Goal: Communication & Community: Answer question/provide support

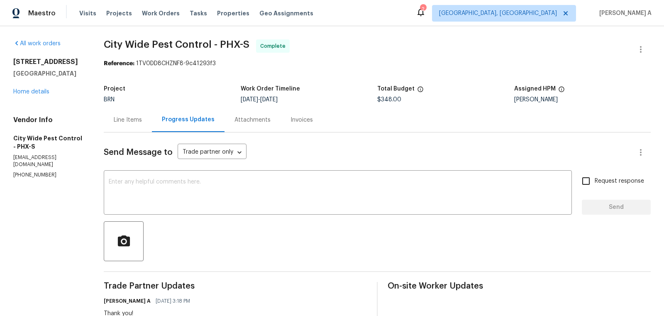
click at [604, 22] on div "Maestro Visits Projects Work Orders Tasks Properties Geo Assignments 2 Albuquer…" at bounding box center [332, 13] width 664 height 26
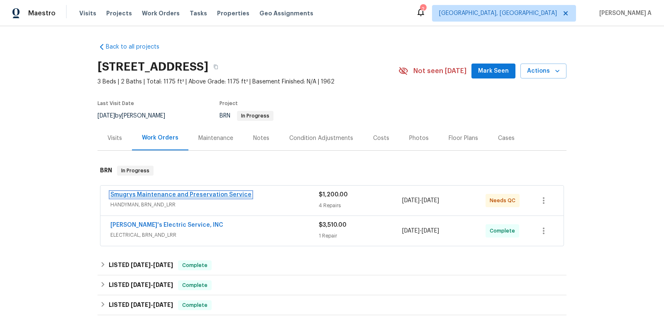
click at [169, 193] on link "Smugrys Maintenance and Preservation Service" at bounding box center [180, 195] width 141 height 6
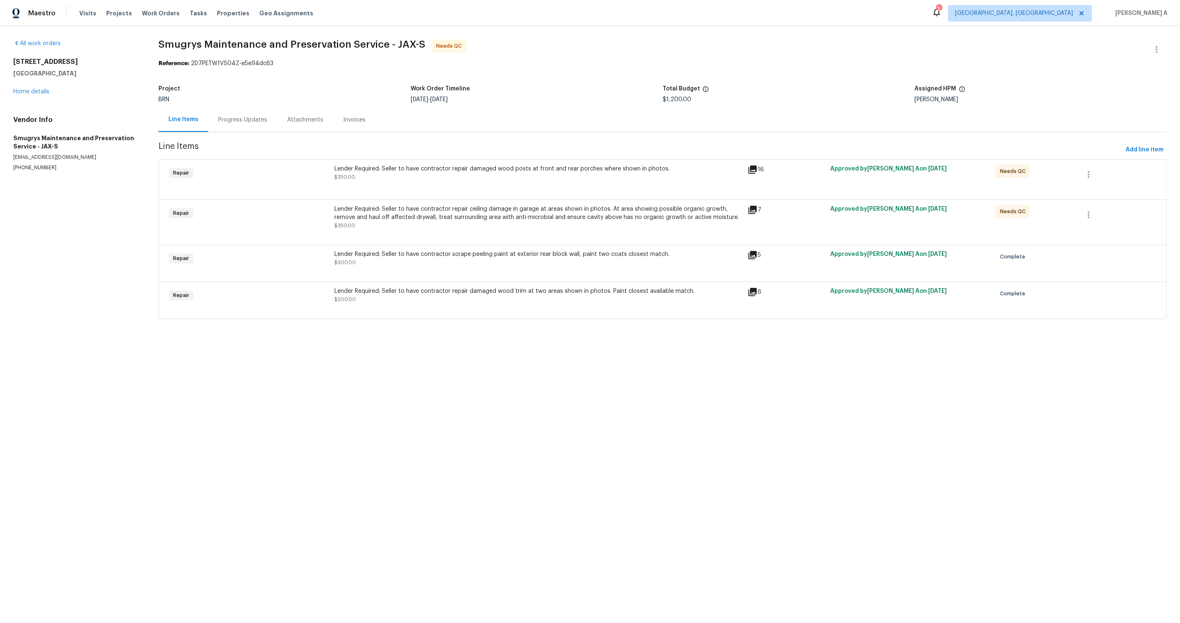
click at [460, 181] on div "Lender Required: Seller to have contractor repair damaged wood posts at front a…" at bounding box center [538, 173] width 409 height 17
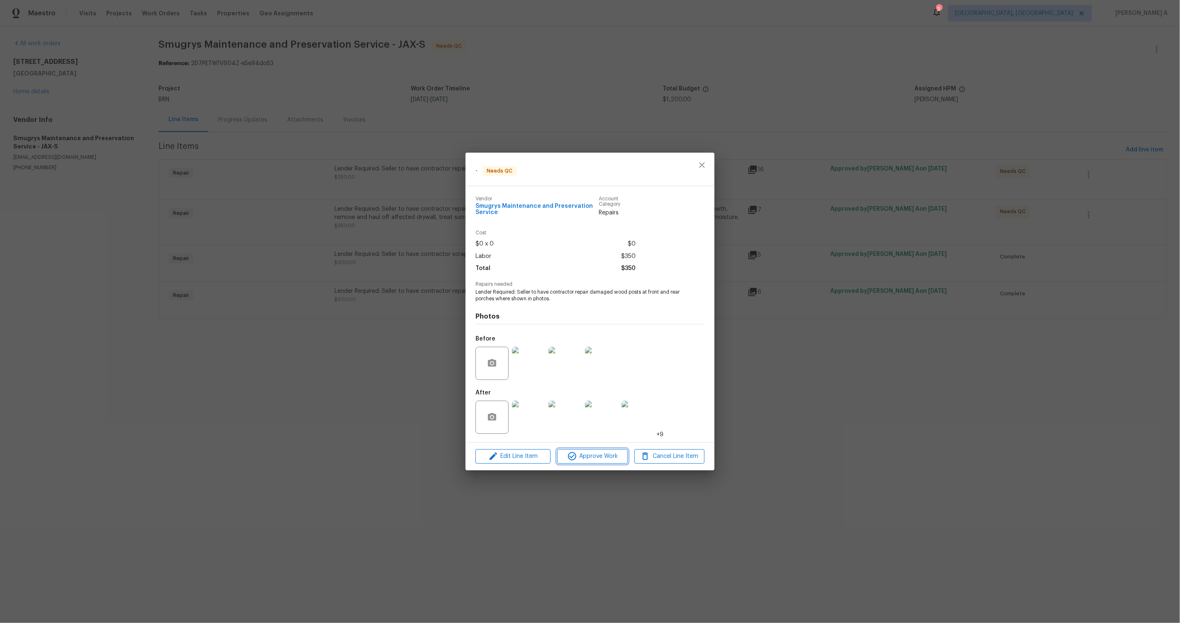
click at [586, 315] on span "Approve Work" at bounding box center [592, 456] width 65 height 10
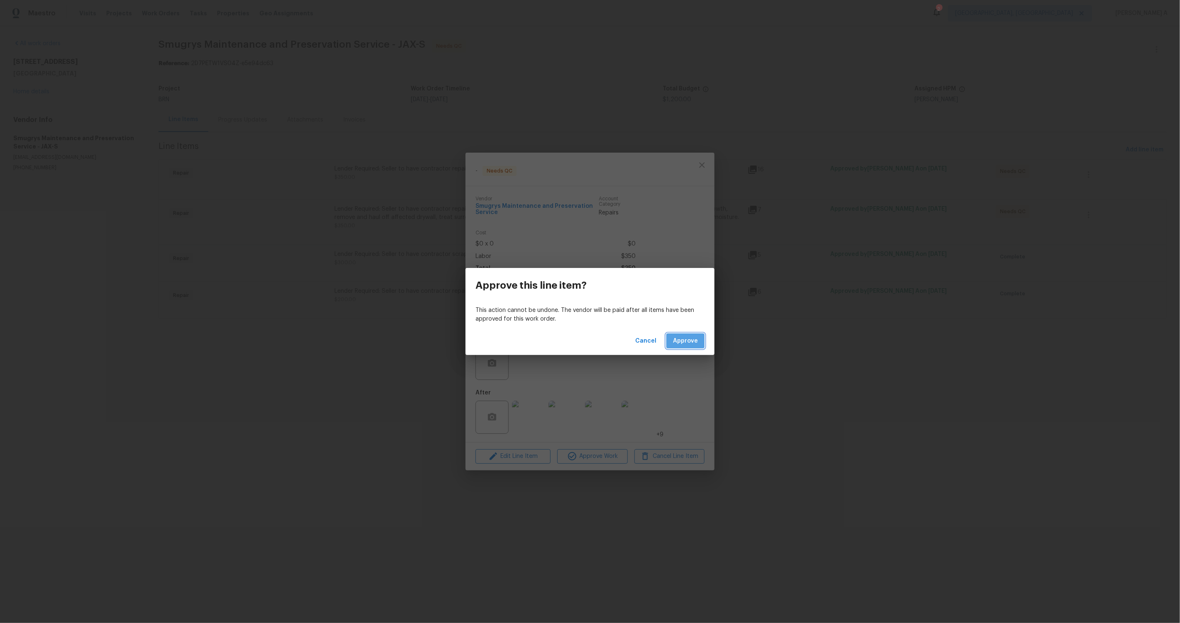
click at [664, 315] on span "Approve" at bounding box center [685, 341] width 25 height 10
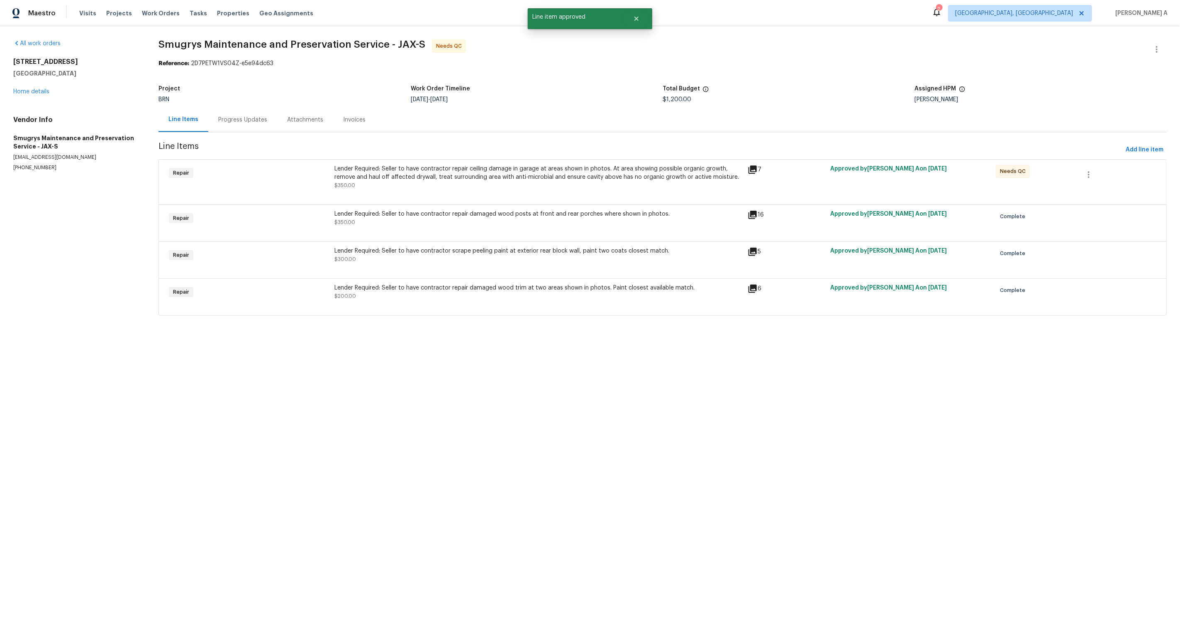
click at [460, 181] on div "Lender Required: Seller to have contractor repair ceiling damage in garage at a…" at bounding box center [538, 173] width 409 height 17
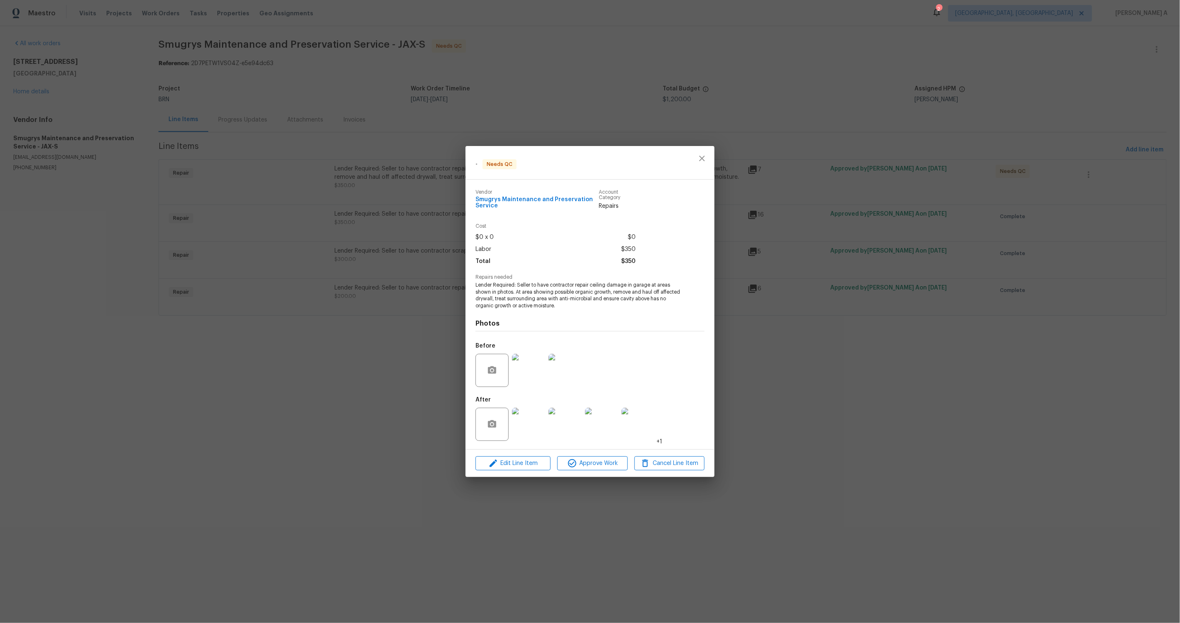
click at [529, 315] on img at bounding box center [528, 370] width 33 height 33
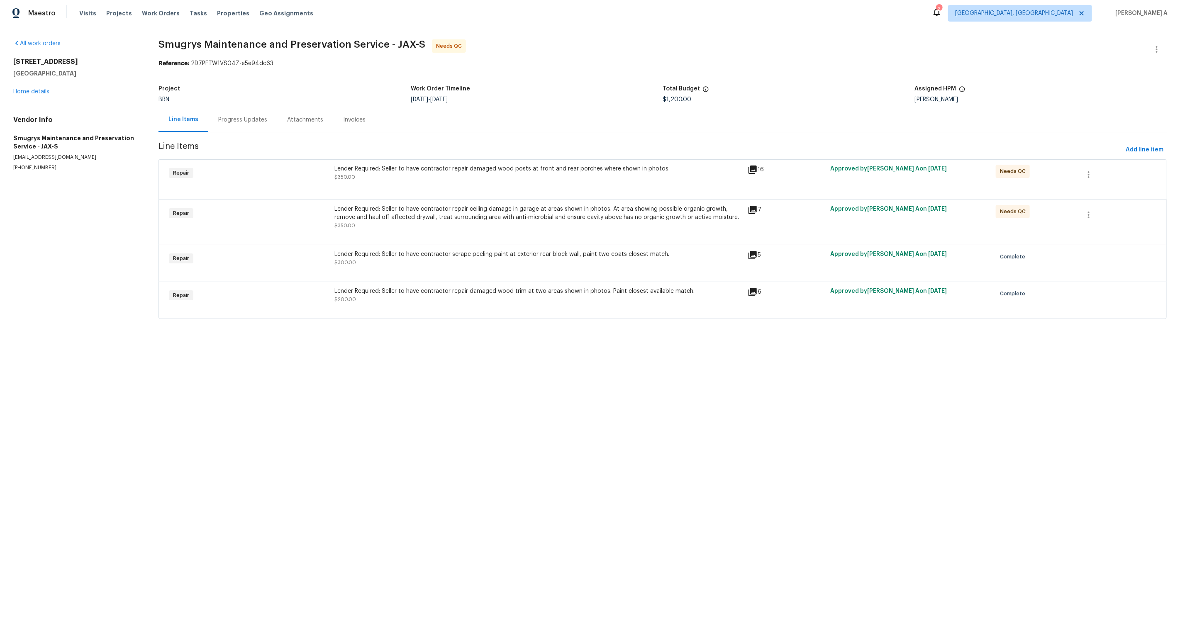
click at [490, 181] on div "Lender Required: Seller to have contractor repair damaged wood posts at front a…" at bounding box center [538, 173] width 409 height 17
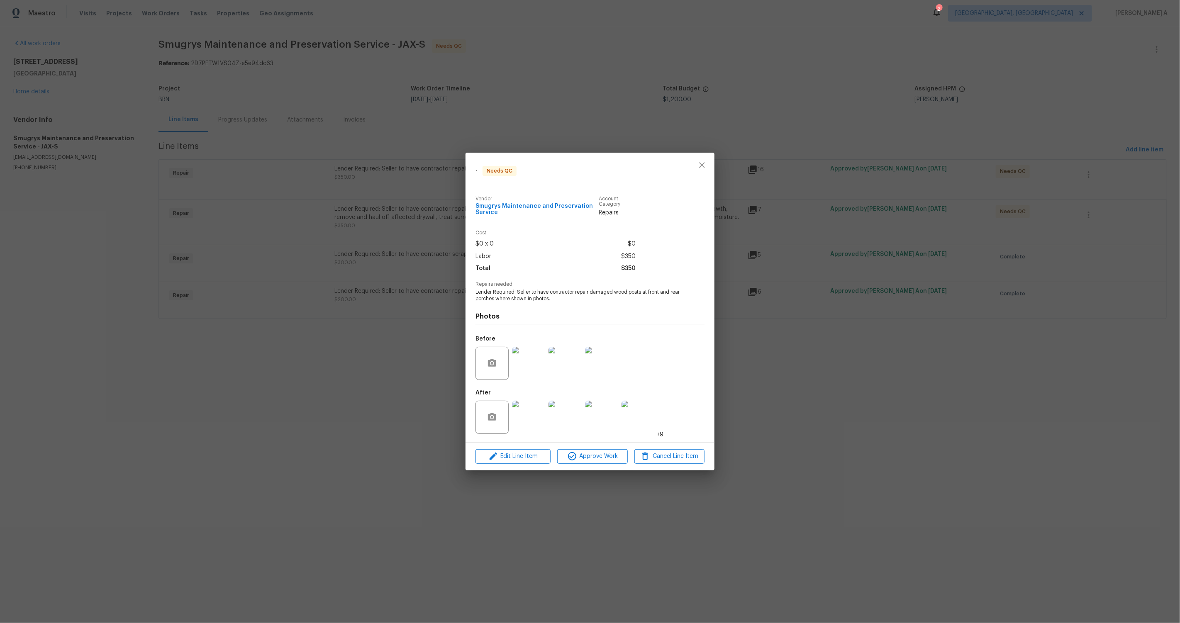
click at [531, 315] on img at bounding box center [528, 417] width 33 height 33
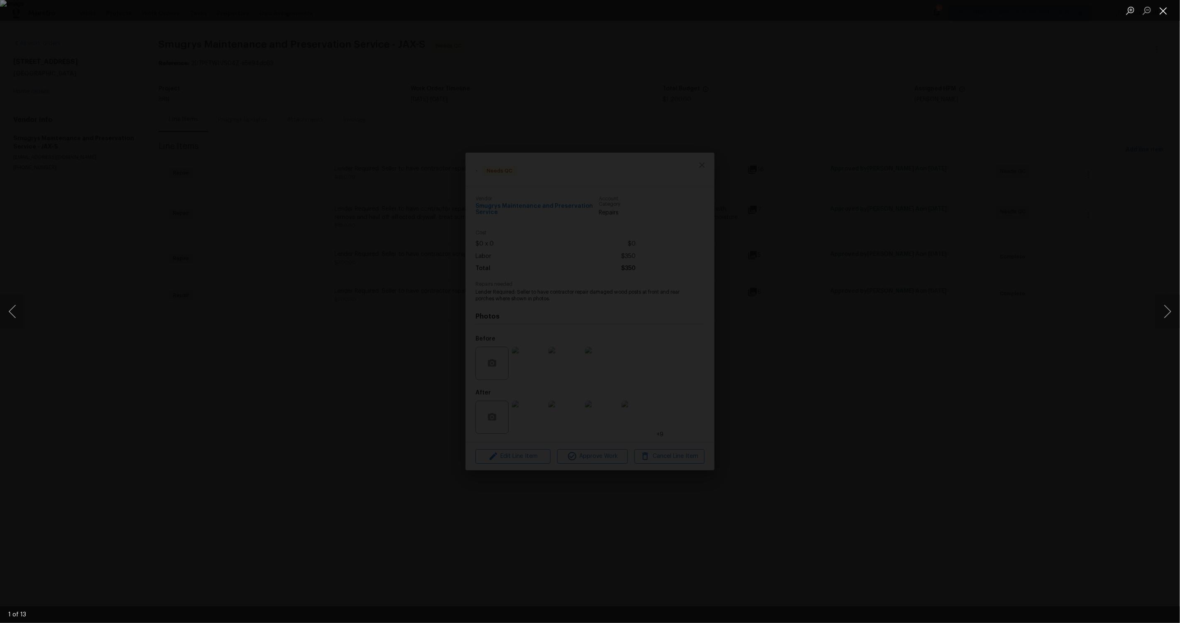
click at [664, 10] on button "Close lightbox" at bounding box center [1163, 10] width 17 height 15
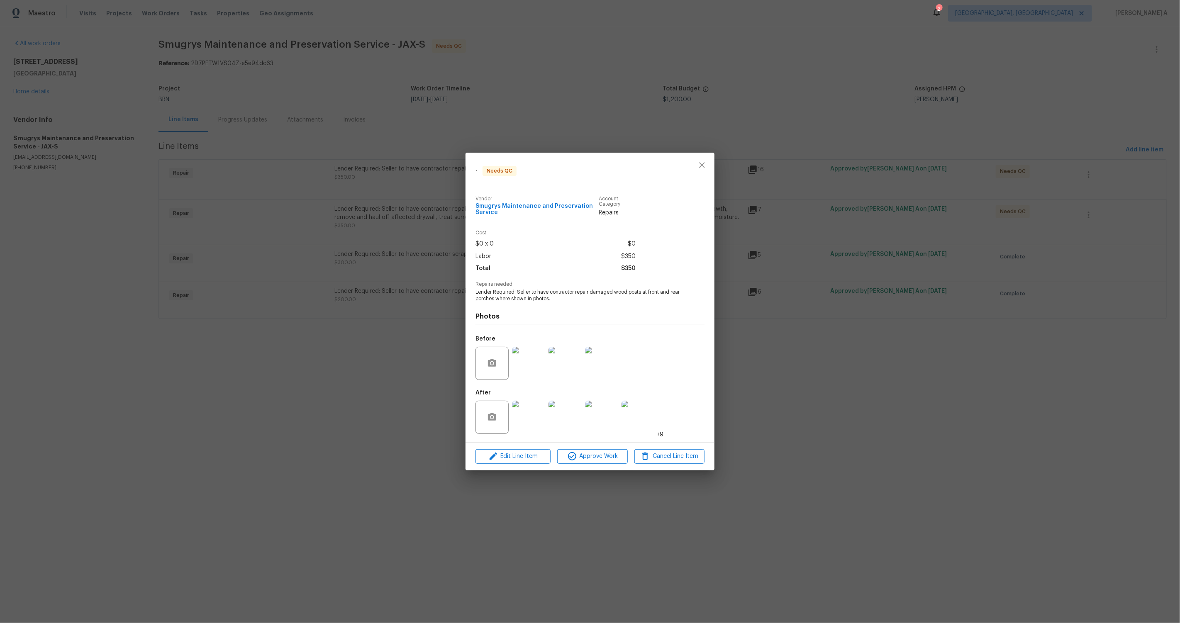
click at [664, 156] on div at bounding box center [702, 169] width 25 height 33
click at [664, 161] on icon "close" at bounding box center [702, 165] width 10 height 10
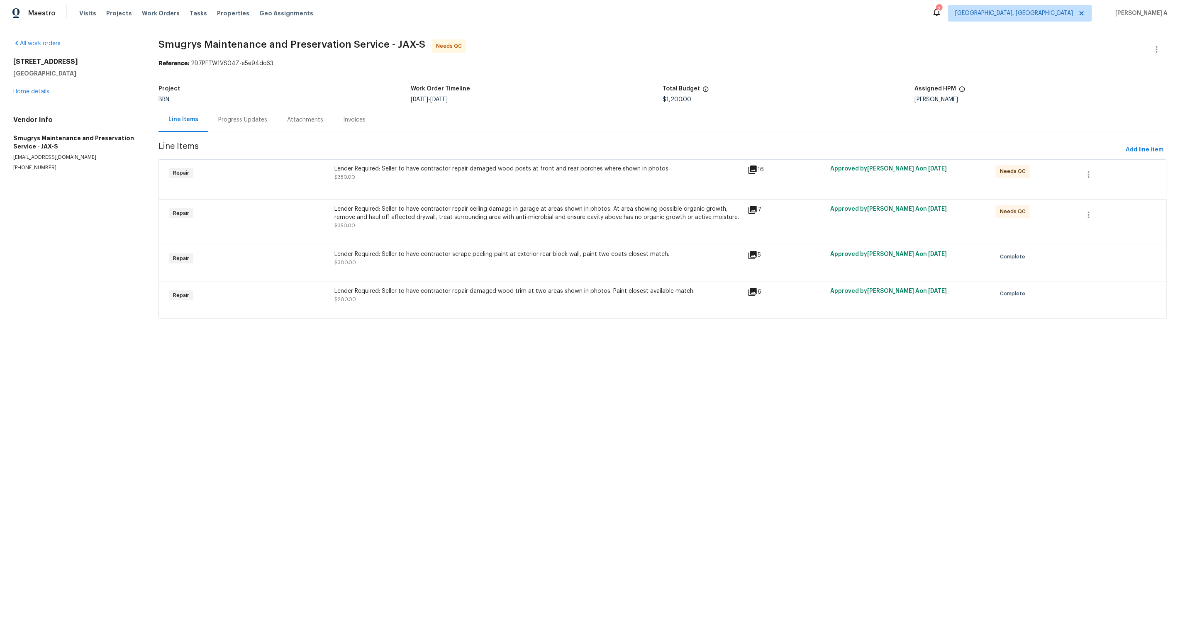
click at [475, 220] on div "Lender Required: Seller to have contractor repair ceiling damage in garage at a…" at bounding box center [538, 213] width 409 height 17
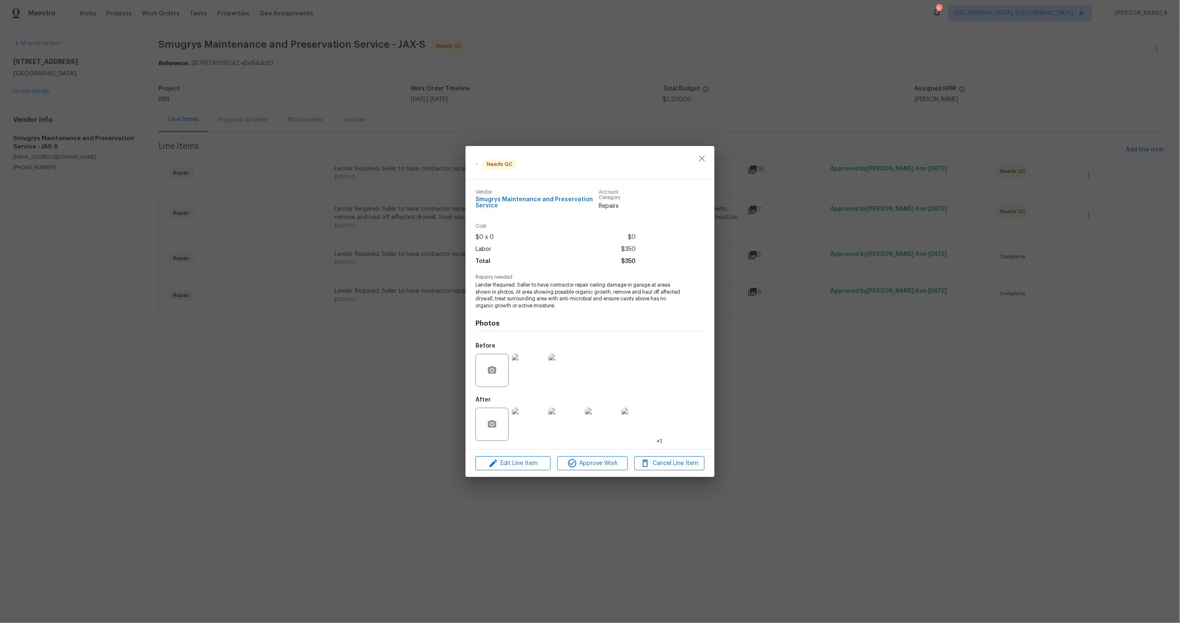
click at [519, 315] on img at bounding box center [528, 424] width 33 height 33
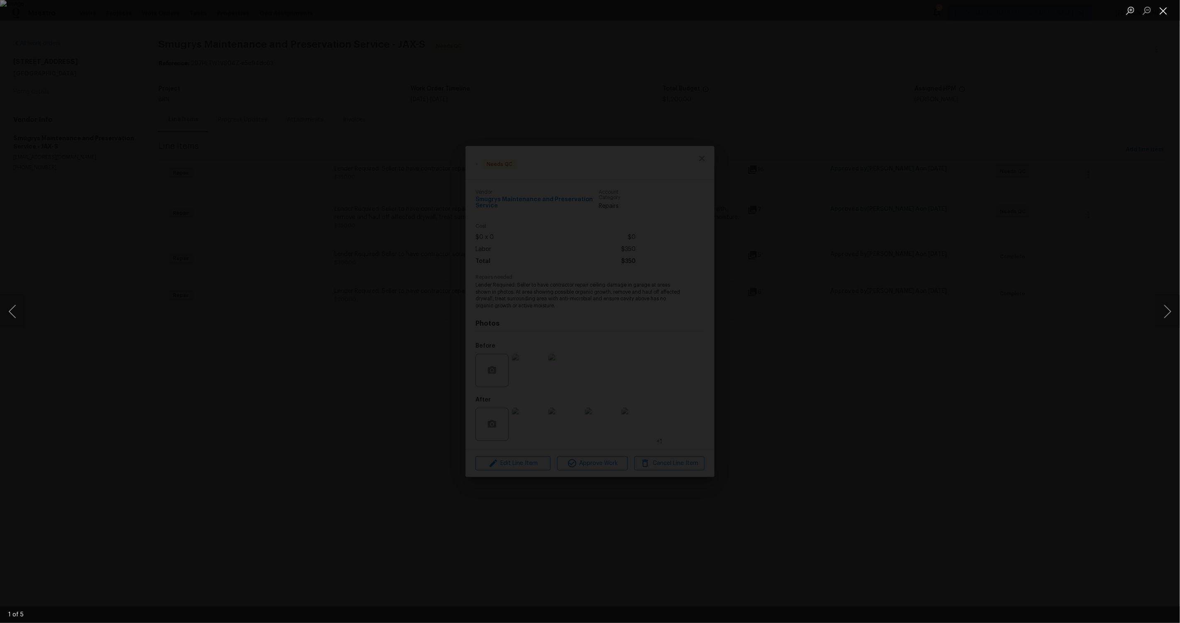
click at [664, 17] on button "Close lightbox" at bounding box center [1163, 10] width 17 height 15
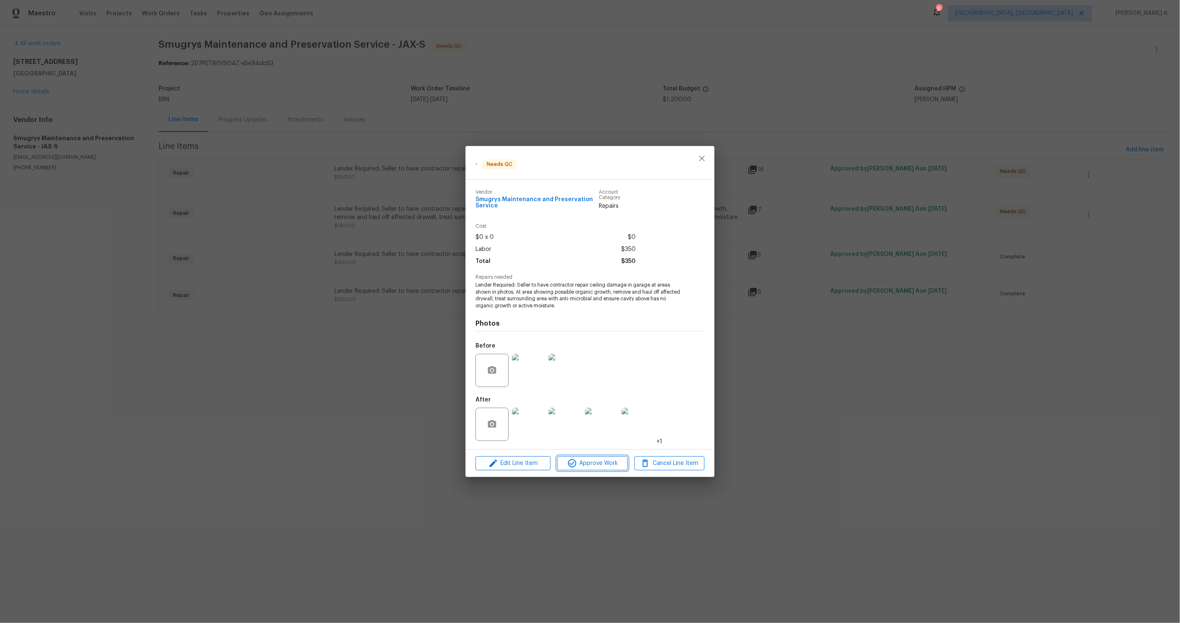
click at [583, 315] on span "Approve Work" at bounding box center [592, 464] width 65 height 10
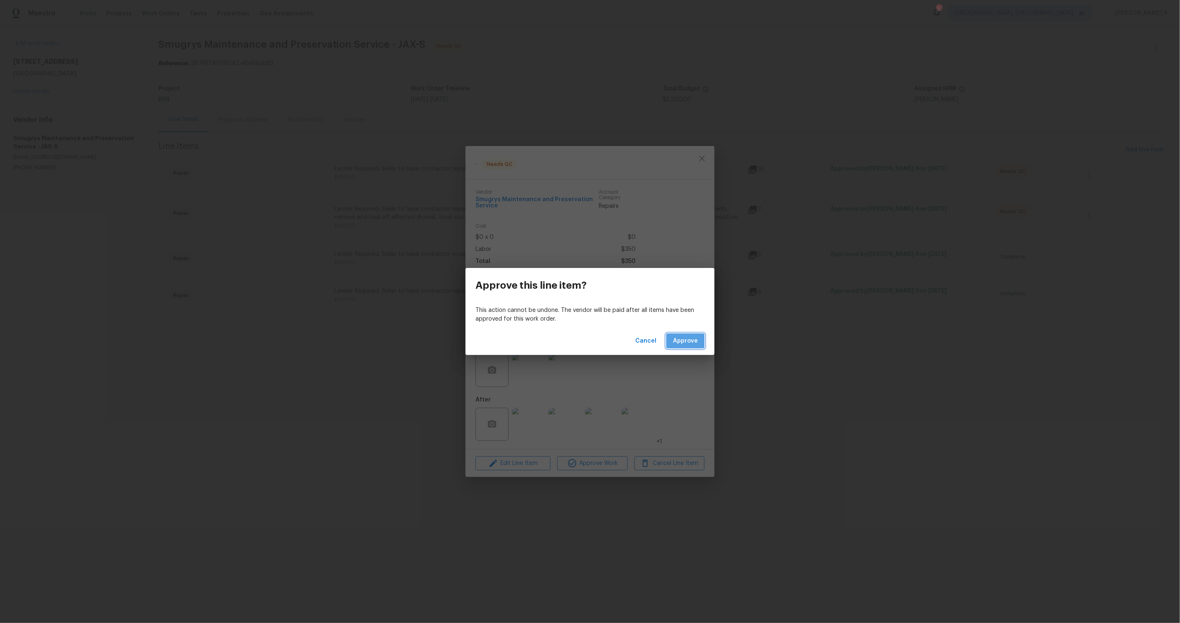
click at [664, 315] on span "Approve" at bounding box center [685, 341] width 25 height 10
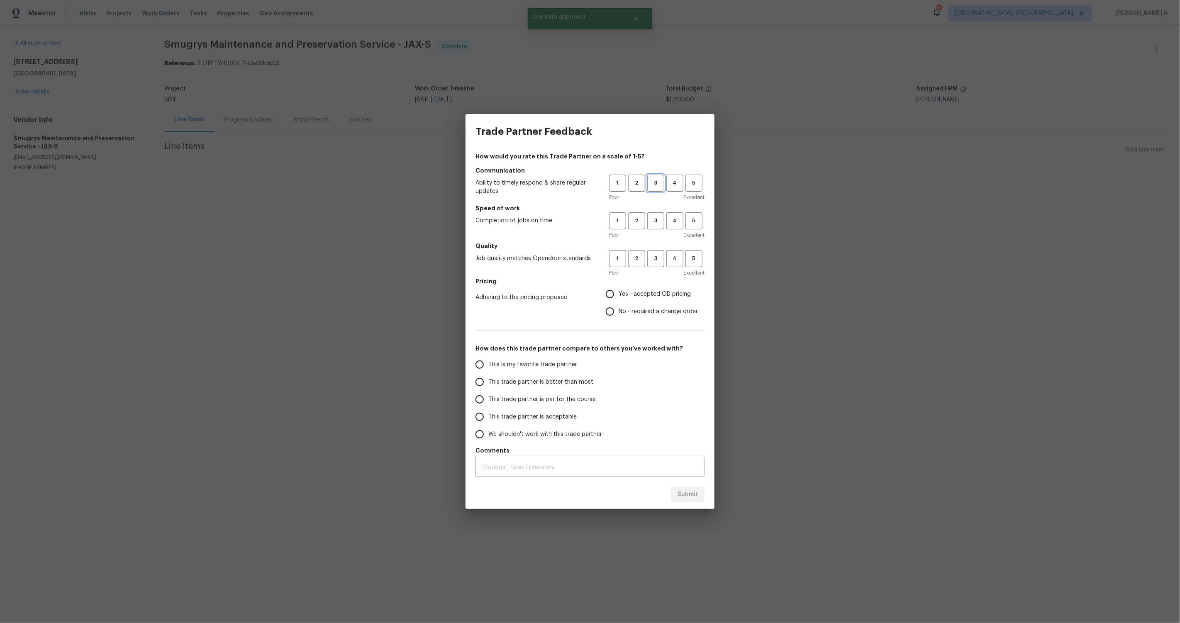
click at [659, 183] on span "3" at bounding box center [655, 183] width 15 height 10
click at [656, 224] on span "3" at bounding box center [655, 221] width 15 height 10
click at [655, 261] on span "3" at bounding box center [655, 259] width 15 height 10
click at [625, 307] on span "No - required a change order" at bounding box center [658, 311] width 79 height 9
click at [619, 307] on input "No - required a change order" at bounding box center [609, 311] width 17 height 17
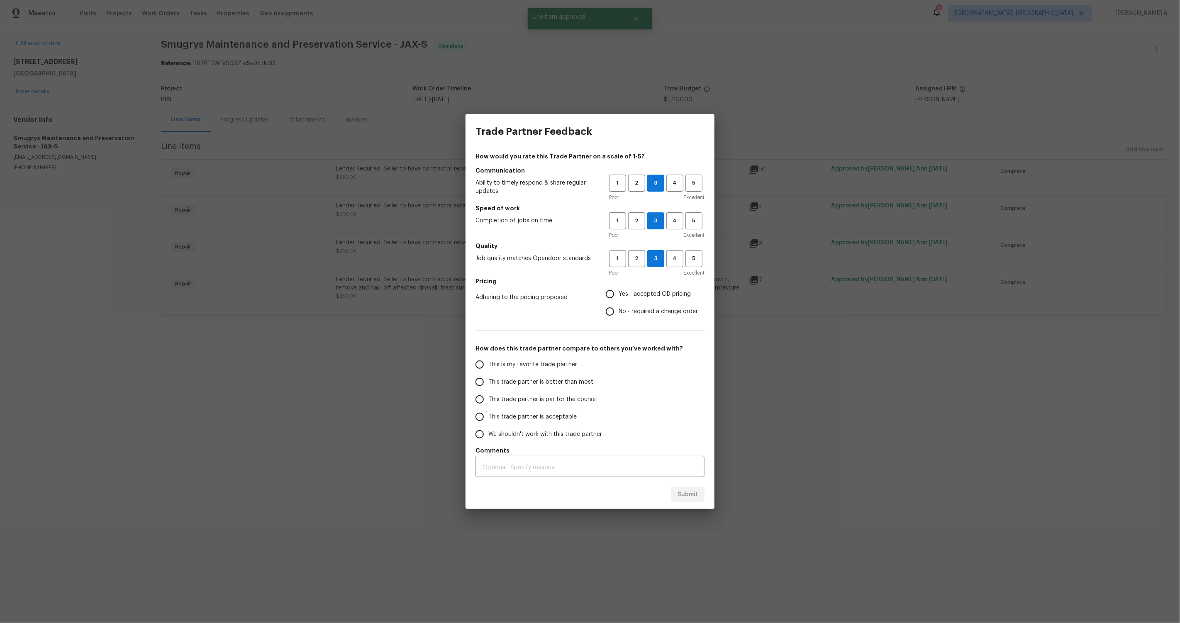
radio input "true"
click at [515, 315] on span "This is my favorite trade partner" at bounding box center [532, 365] width 89 height 9
click at [488, 315] on input "This is my favorite trade partner" at bounding box center [479, 364] width 17 height 17
click at [664, 315] on button "Submit" at bounding box center [688, 494] width 34 height 15
radio input "true"
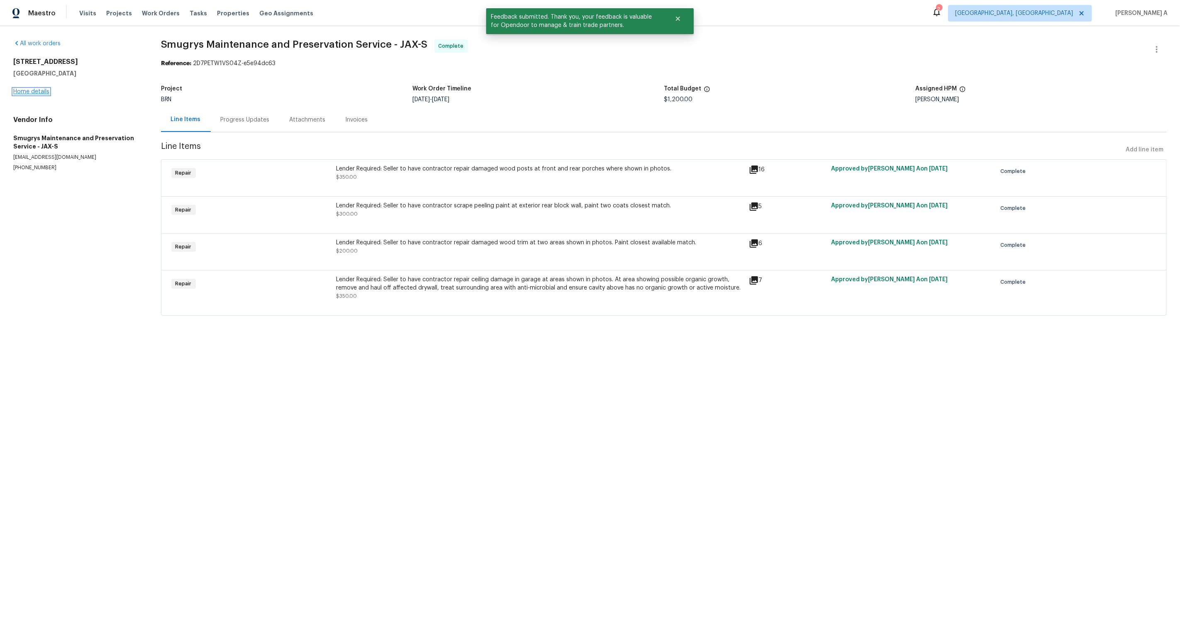
click at [20, 90] on link "Home details" at bounding box center [31, 92] width 36 height 6
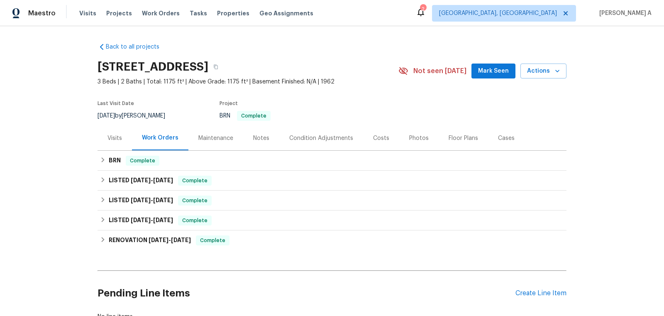
scroll to position [61, 0]
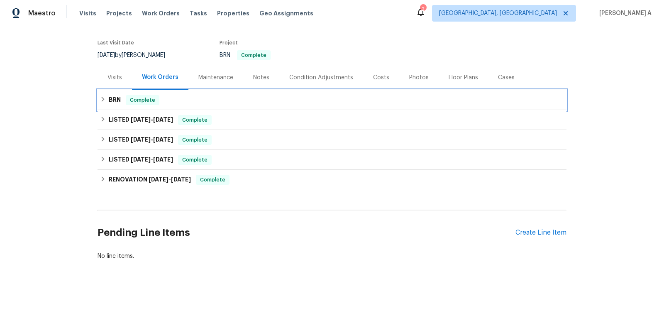
click at [255, 101] on div "BRN Complete" at bounding box center [332, 100] width 464 height 10
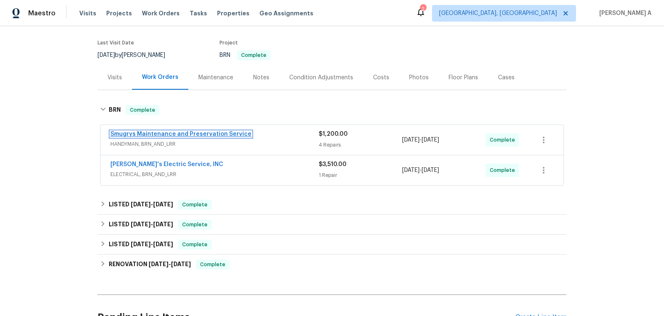
click at [168, 135] on link "Smugrys Maintenance and Preservation Service" at bounding box center [180, 134] width 141 height 6
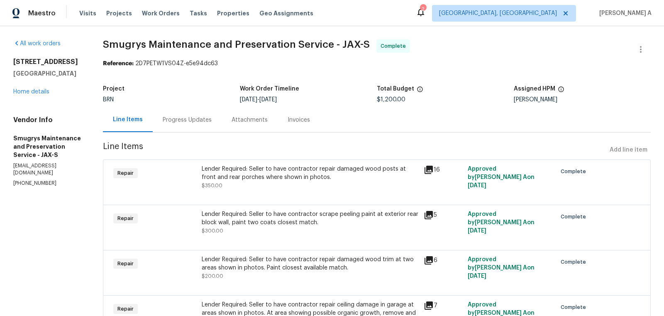
click at [259, 174] on div "Lender Required: Seller to have contractor repair damaged wood posts at front a…" at bounding box center [310, 173] width 217 height 17
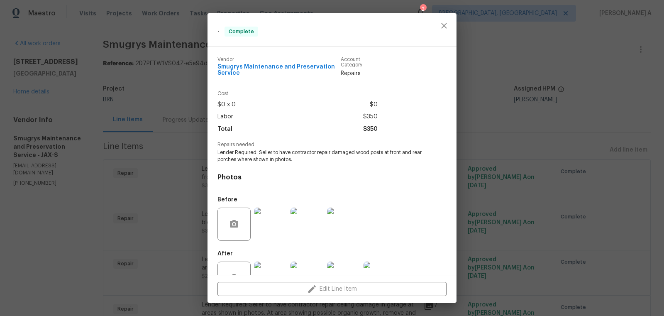
click at [278, 66] on span "Smugrys Maintenance and Preservation Service" at bounding box center [278, 70] width 123 height 12
copy span "Smugrys Maintenance and Preservation Service"
click at [442, 25] on icon "close" at bounding box center [444, 26] width 10 height 10
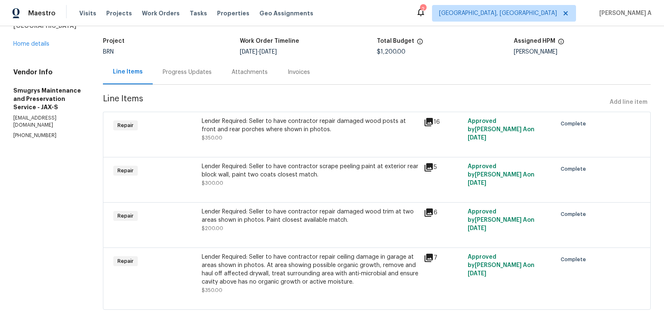
scroll to position [64, 0]
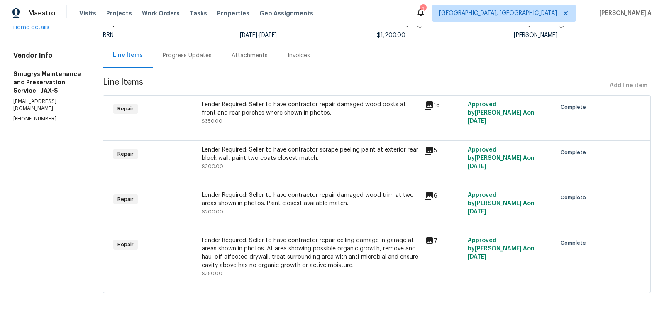
click at [290, 126] on div at bounding box center [376, 130] width 527 height 10
click at [270, 120] on div "Lender Required: Seller to have contractor repair damaged wood posts at front a…" at bounding box center [310, 112] width 217 height 25
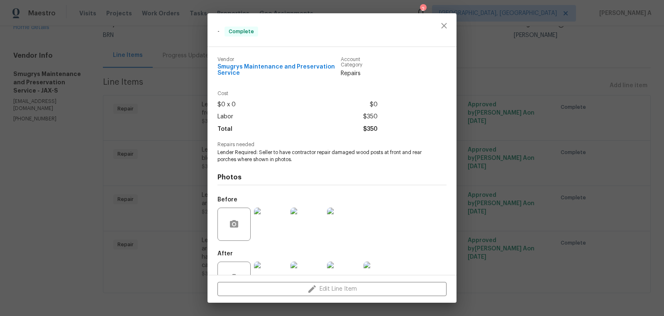
click at [265, 157] on span "Lender Required: Seller to have contractor repair damaged wood posts at front a…" at bounding box center [320, 156] width 206 height 14
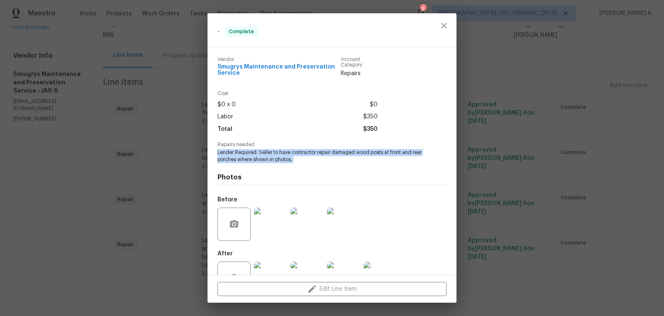
click at [265, 157] on span "Lender Required: Seller to have contractor repair damaged wood posts at front a…" at bounding box center [320, 156] width 206 height 14
copy span "Lender Required: Seller to have contractor repair damaged wood posts at front a…"
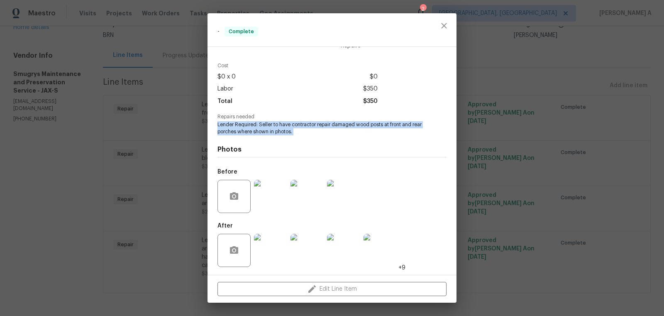
click at [270, 198] on img at bounding box center [270, 196] width 33 height 33
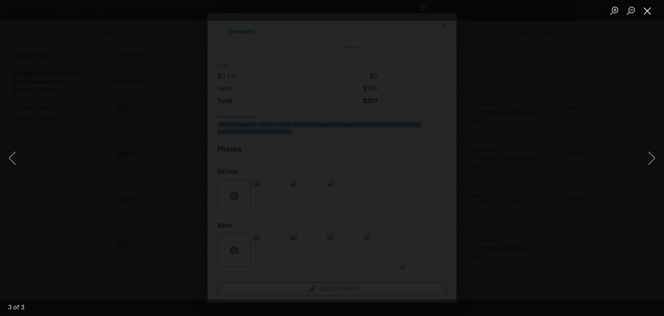
click at [647, 7] on button "Close lightbox" at bounding box center [647, 10] width 17 height 15
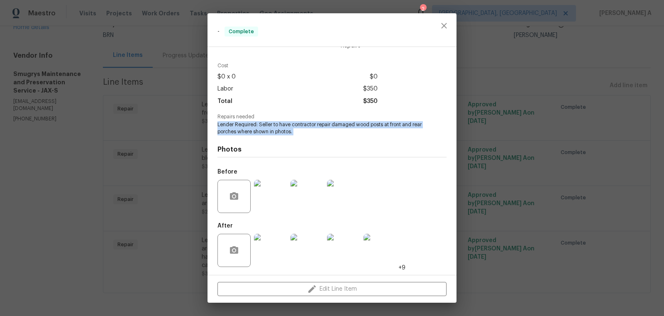
click at [276, 254] on img at bounding box center [270, 250] width 33 height 33
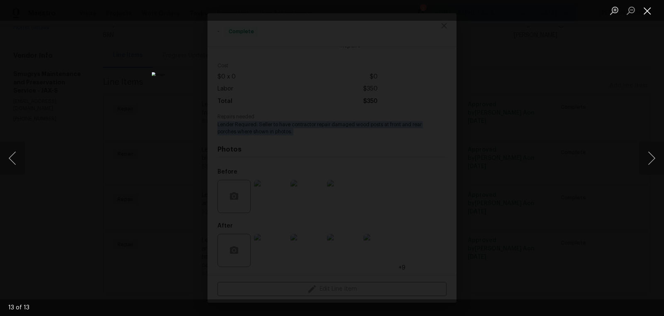
click at [648, 13] on button "Close lightbox" at bounding box center [647, 10] width 17 height 15
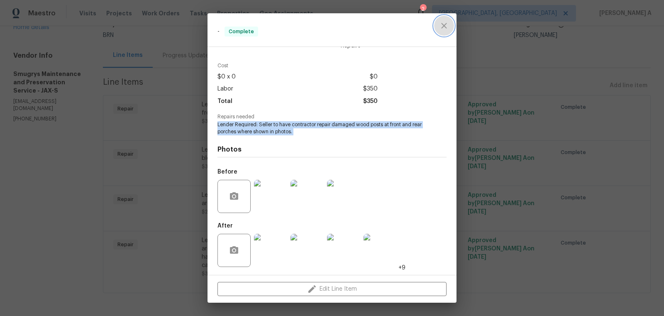
click at [444, 28] on icon "close" at bounding box center [444, 26] width 10 height 10
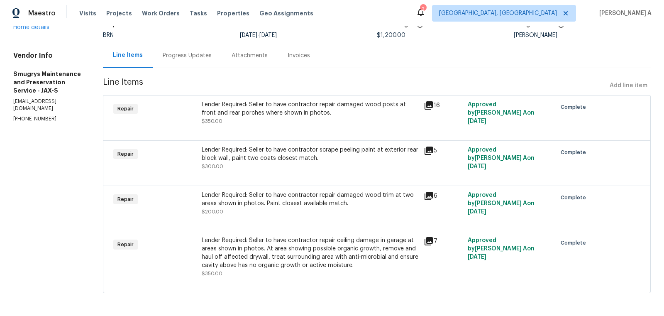
click at [328, 152] on div "Lender Required: Seller to have contractor scrape peeling paint at exterior rea…" at bounding box center [310, 154] width 217 height 17
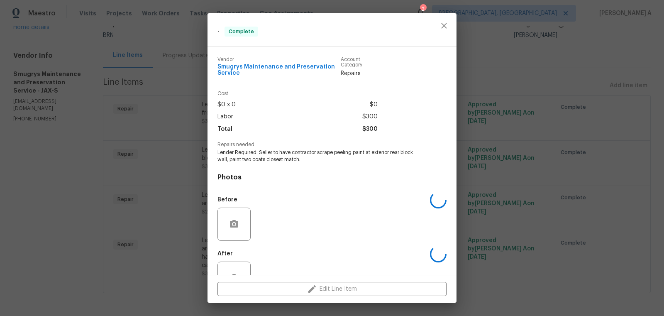
click at [298, 155] on span "Lender Required: Seller to have contractor scrape peeling paint at exterior rea…" at bounding box center [320, 156] width 206 height 14
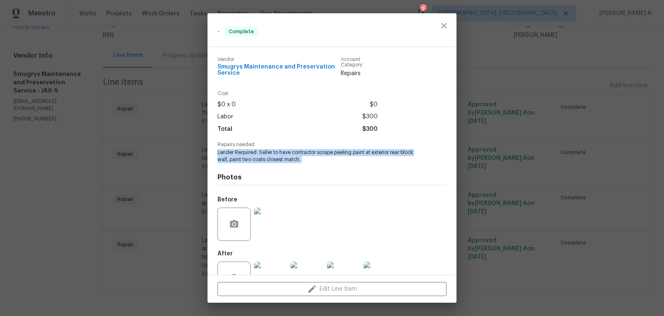
click at [298, 155] on span "Lender Required: Seller to have contractor scrape peeling paint at exterior rea…" at bounding box center [320, 156] width 206 height 14
copy span "Lender Required: Seller to have contractor scrape peeling paint at exterior rea…"
click at [278, 218] on img at bounding box center [270, 223] width 33 height 33
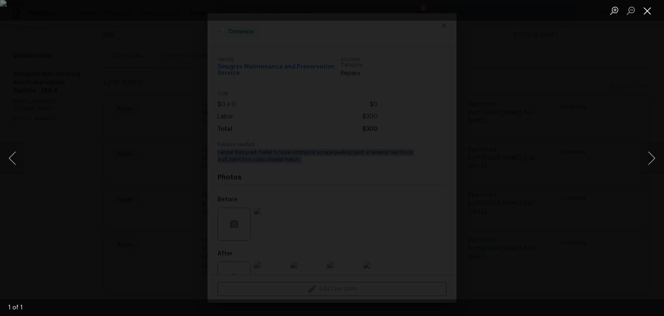
click at [645, 7] on button "Close lightbox" at bounding box center [647, 10] width 17 height 15
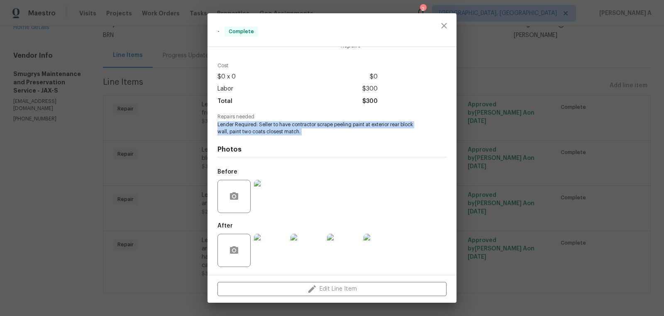
click at [264, 249] on img at bounding box center [270, 250] width 33 height 33
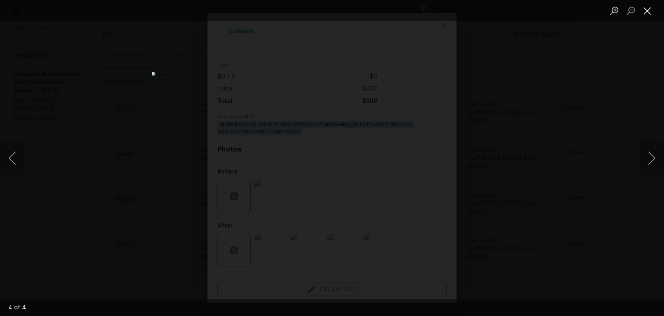
click at [649, 12] on button "Close lightbox" at bounding box center [647, 10] width 17 height 15
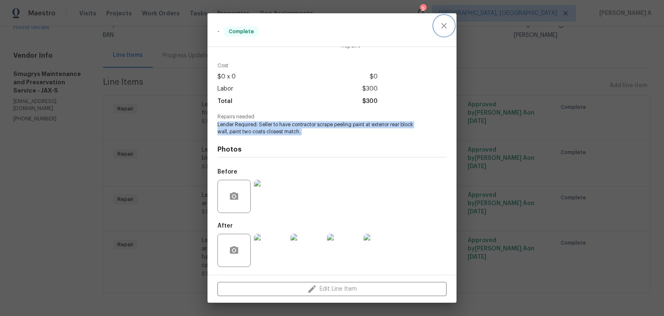
click at [444, 19] on button "close" at bounding box center [444, 26] width 20 height 20
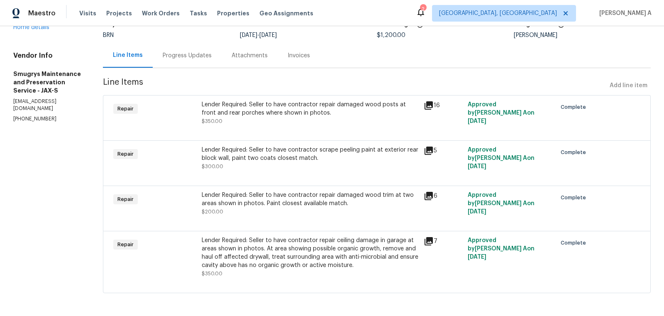
click at [292, 206] on div "Lender Required: Seller to have contractor repair damaged wood trim at two area…" at bounding box center [310, 199] width 217 height 17
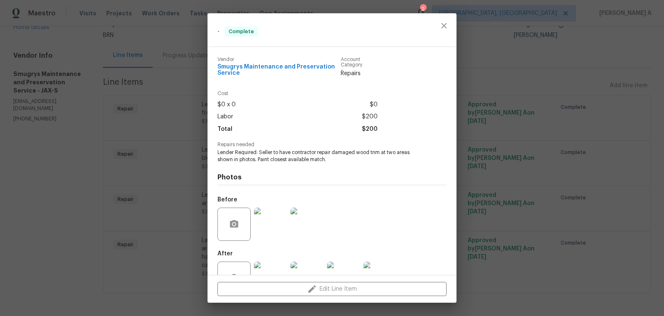
click at [261, 158] on span "Lender Required: Seller to have contractor repair damaged wood trim at two area…" at bounding box center [320, 156] width 206 height 14
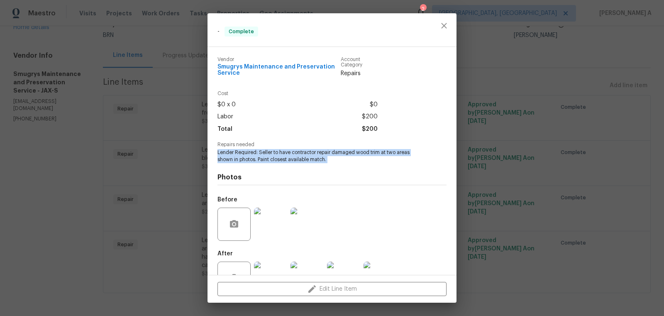
click at [261, 158] on span "Lender Required: Seller to have contractor repair damaged wood trim at two area…" at bounding box center [320, 156] width 206 height 14
copy span "Lender Required: Seller to have contractor repair damaged wood trim at two area…"
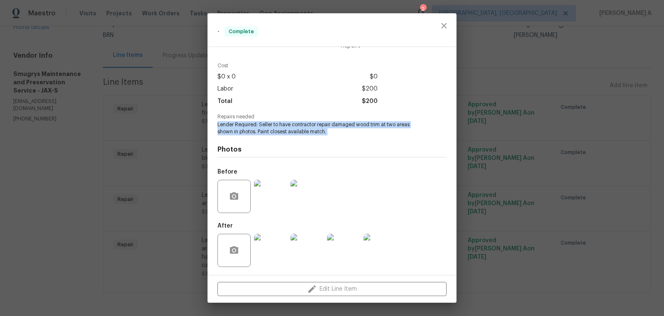
click at [275, 193] on img at bounding box center [270, 196] width 33 height 33
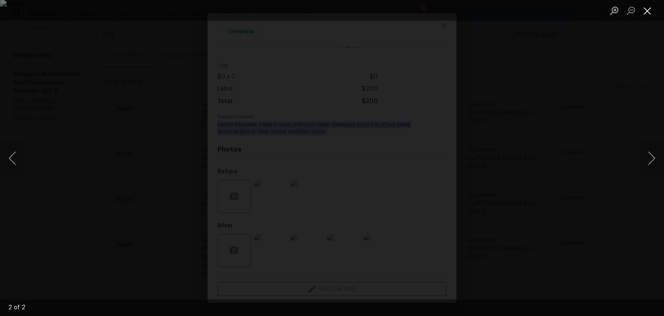
click at [648, 8] on button "Close lightbox" at bounding box center [647, 10] width 17 height 15
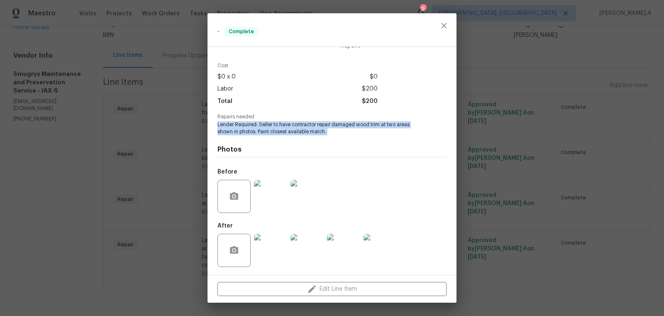
click at [269, 250] on img at bounding box center [270, 250] width 33 height 33
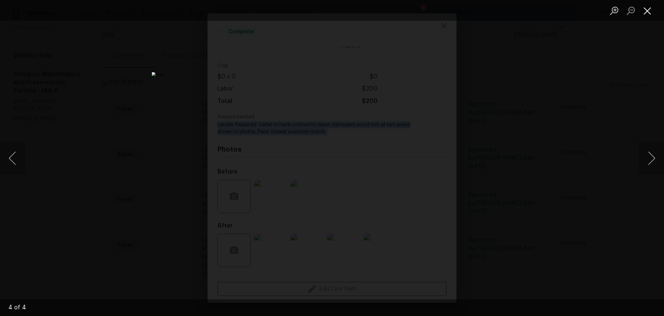
click at [645, 5] on button "Close lightbox" at bounding box center [647, 10] width 17 height 15
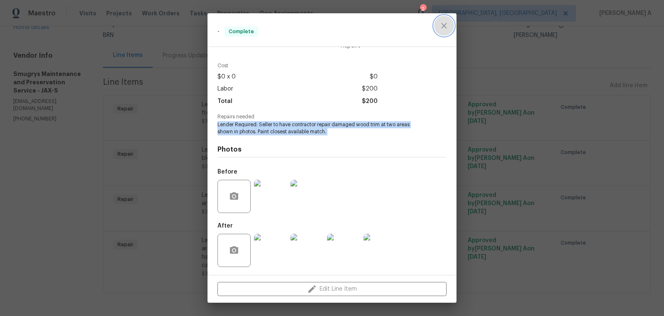
click at [440, 21] on icon "close" at bounding box center [444, 26] width 10 height 10
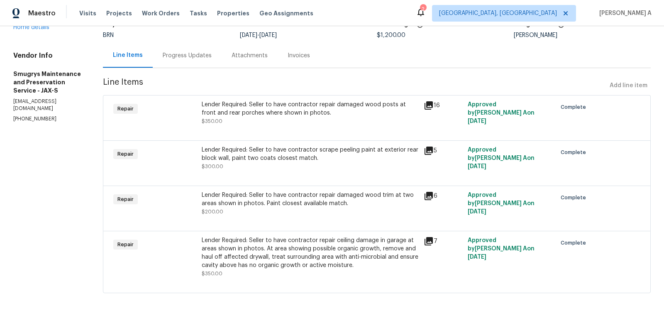
click at [273, 212] on div "Lender Required: Seller to have contractor repair damaged wood trim at two area…" at bounding box center [310, 203] width 217 height 25
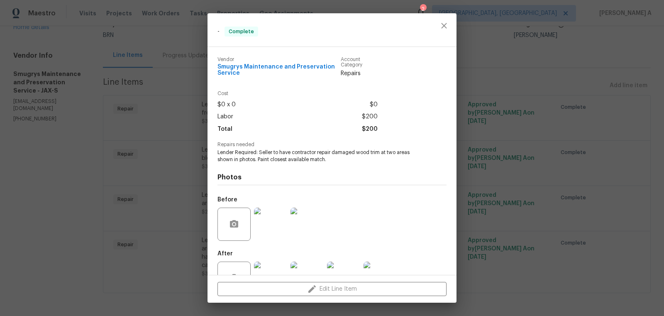
click at [258, 162] on span "Lender Required: Seller to have contractor repair damaged wood trim at two area…" at bounding box center [320, 156] width 206 height 14
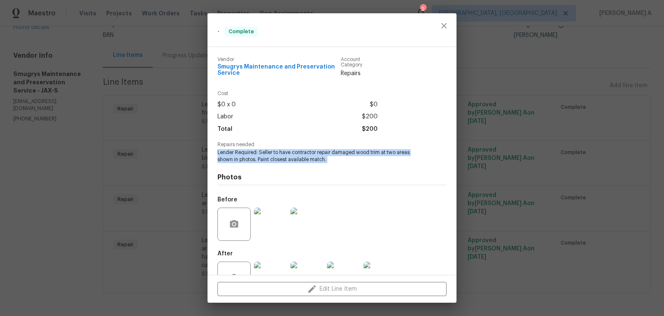
click at [258, 162] on span "Lender Required: Seller to have contractor repair damaged wood trim at two area…" at bounding box center [320, 156] width 206 height 14
copy span "Lender Required: Seller to have contractor repair damaged wood trim at two area…"
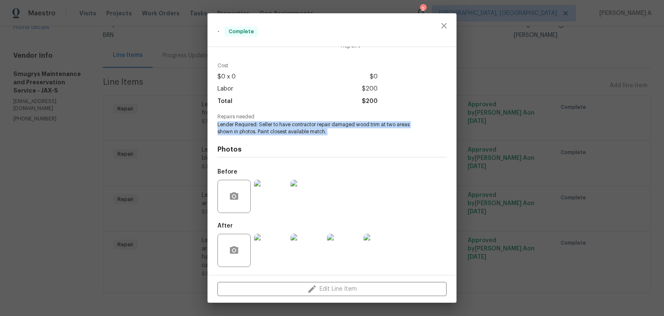
click at [278, 190] on img at bounding box center [270, 196] width 33 height 33
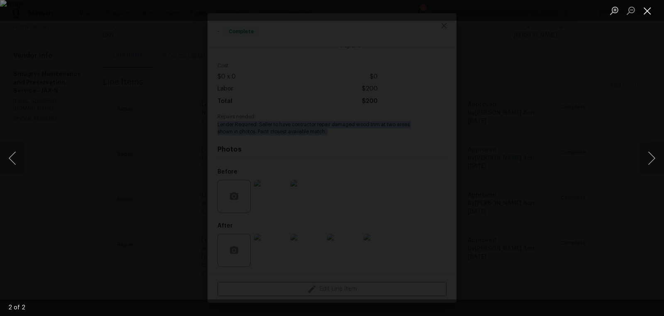
click at [642, 9] on button "Close lightbox" at bounding box center [647, 10] width 17 height 15
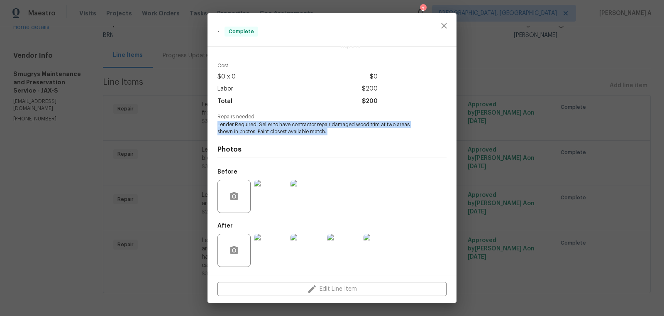
click at [277, 241] on img at bounding box center [270, 250] width 33 height 33
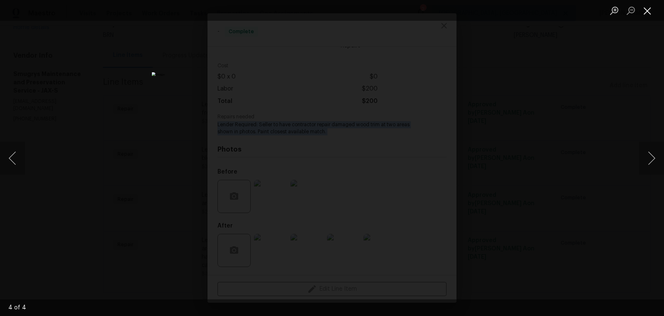
click at [653, 14] on button "Close lightbox" at bounding box center [647, 10] width 17 height 15
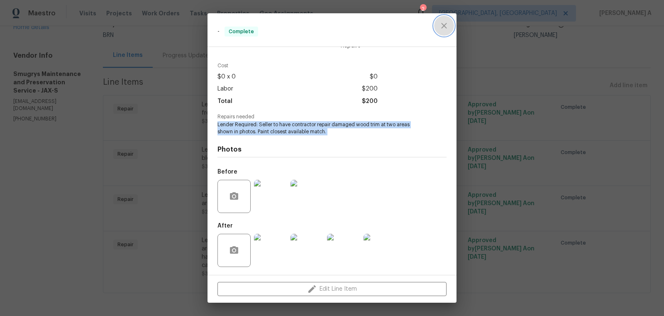
click at [447, 24] on icon "close" at bounding box center [444, 26] width 10 height 10
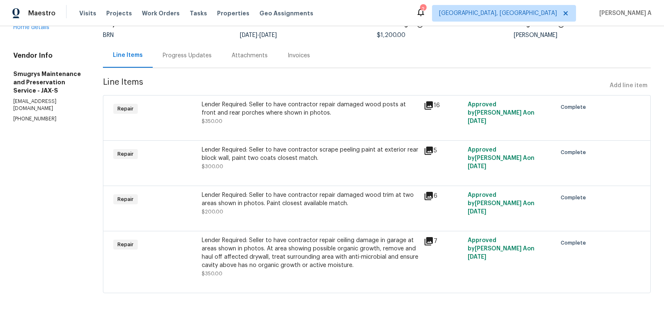
click at [301, 203] on div "Lender Required: Seller to have contractor repair damaged wood trim at two area…" at bounding box center [310, 199] width 217 height 17
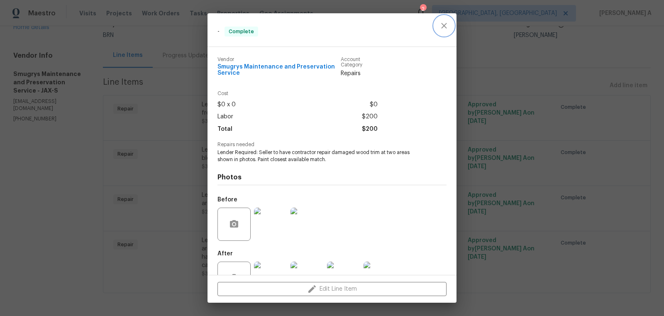
click at [440, 24] on icon "close" at bounding box center [444, 26] width 10 height 10
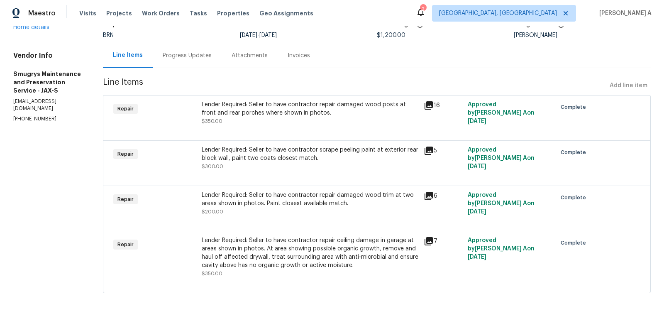
click at [293, 249] on div "Lender Required: Seller to have contractor repair ceiling damage in garage at a…" at bounding box center [310, 252] width 217 height 33
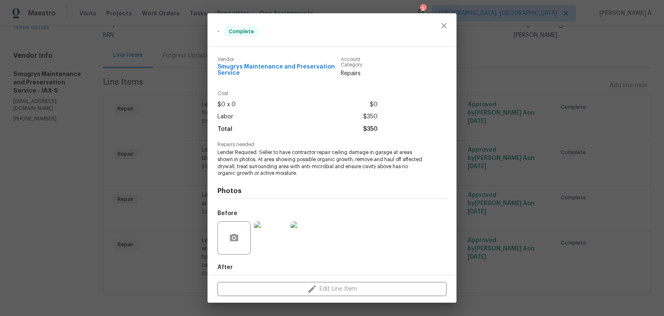
click at [288, 155] on span "Lender Required: Seller to have contractor repair ceiling damage in garage at a…" at bounding box center [320, 163] width 206 height 28
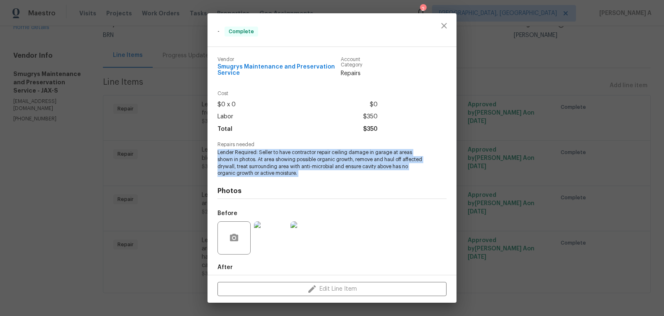
click at [288, 155] on span "Lender Required: Seller to have contractor repair ceiling damage in garage at a…" at bounding box center [320, 163] width 206 height 28
copy span "Lender Required: Seller to have contractor repair ceiling damage in garage at a…"
click at [278, 229] on img at bounding box center [270, 237] width 33 height 33
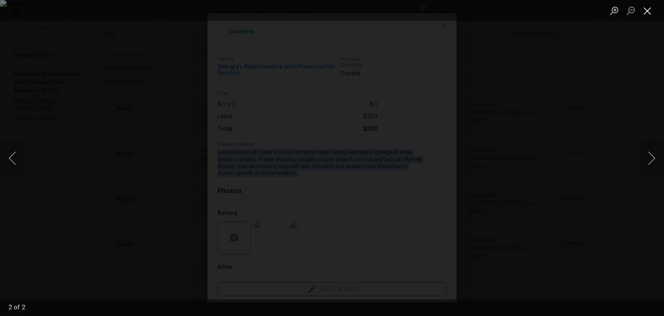
click at [639, 5] on button "Close lightbox" at bounding box center [647, 10] width 17 height 15
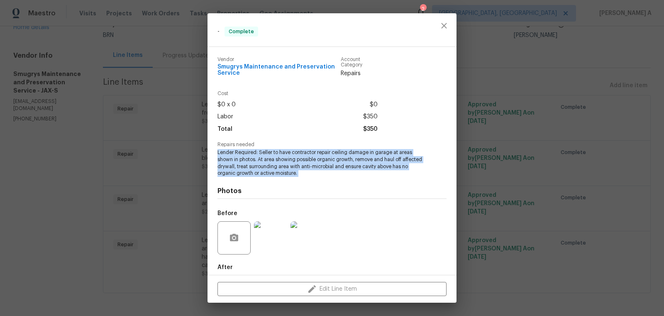
scroll to position [42, 0]
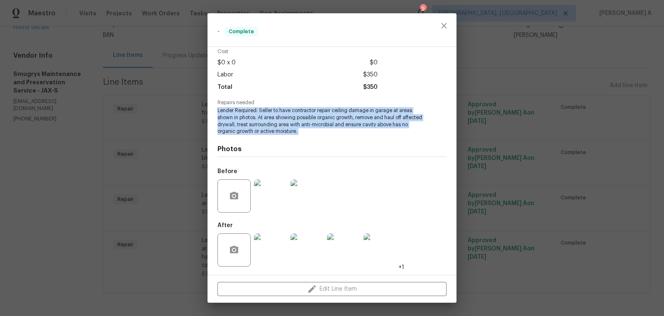
click at [262, 257] on img at bounding box center [270, 249] width 33 height 33
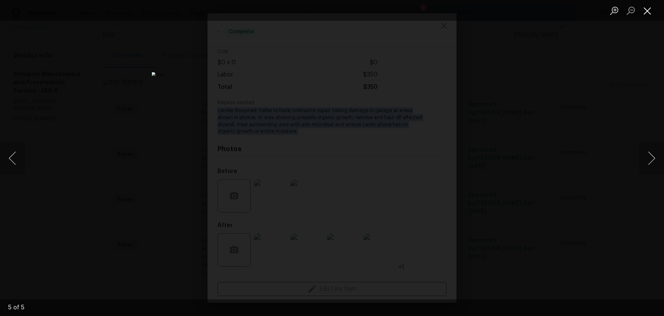
click at [646, 11] on button "Close lightbox" at bounding box center [647, 10] width 17 height 15
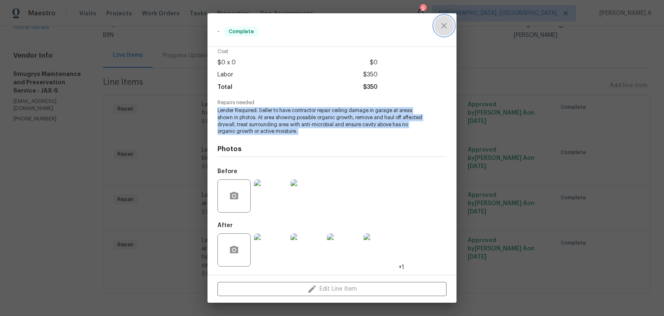
click at [442, 26] on icon "close" at bounding box center [444, 26] width 10 height 10
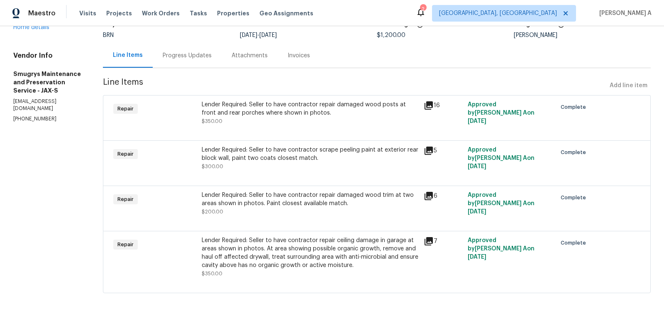
scroll to position [0, 0]
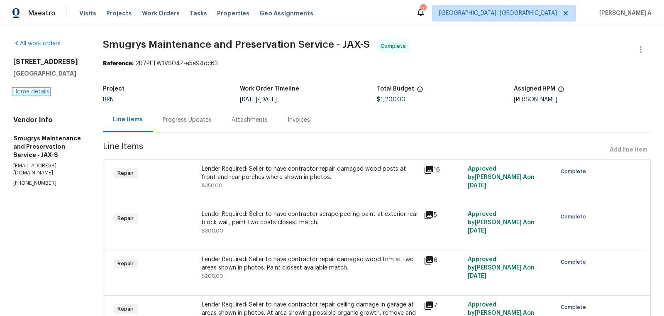
click at [26, 90] on link "Home details" at bounding box center [31, 92] width 36 height 6
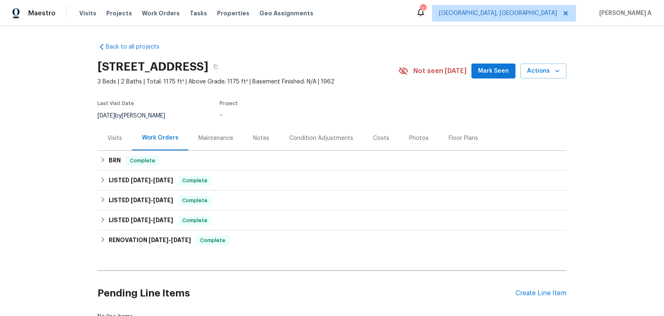
scroll to position [42, 0]
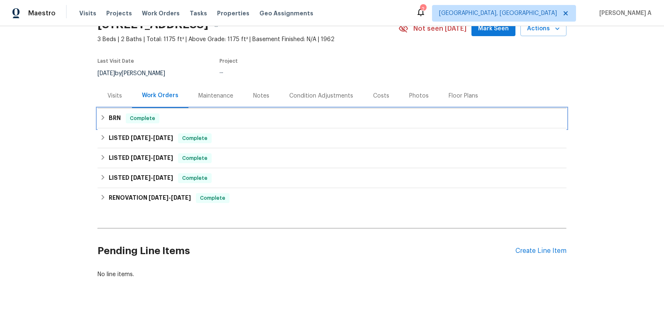
click at [213, 115] on div "BRN Complete" at bounding box center [332, 118] width 464 height 10
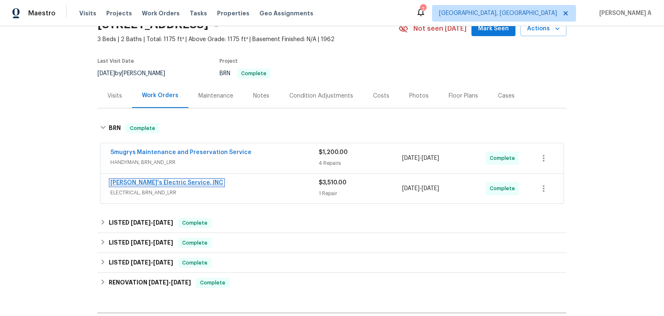
click at [155, 182] on link "Jack's Electric Service, INC" at bounding box center [166, 183] width 113 height 6
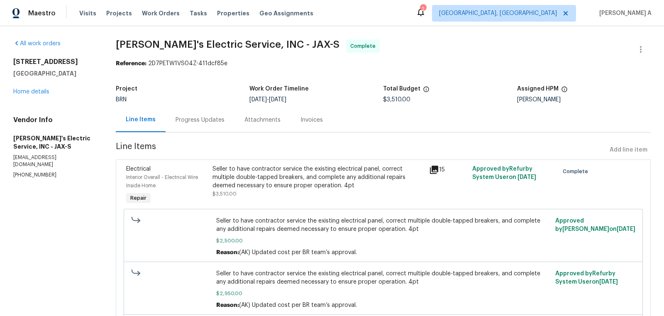
click at [309, 186] on div "Seller to have contractor service the existing electrical panel, correct multip…" at bounding box center [317, 177] width 211 height 25
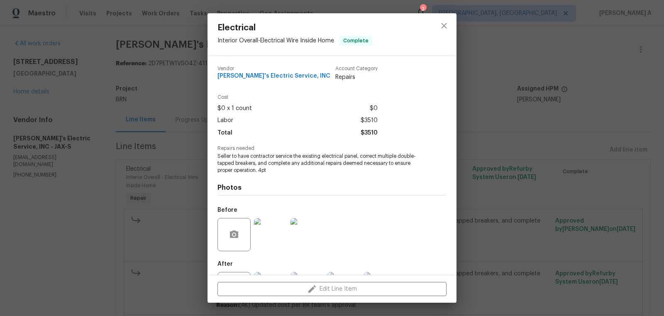
click at [268, 77] on span "Jack's Electric Service, INC" at bounding box center [273, 76] width 113 height 6
copy span "Jack's Electric Service, INC"
click at [268, 160] on span "Seller to have contractor service the existing electrical panel, correct multip…" at bounding box center [320, 163] width 206 height 21
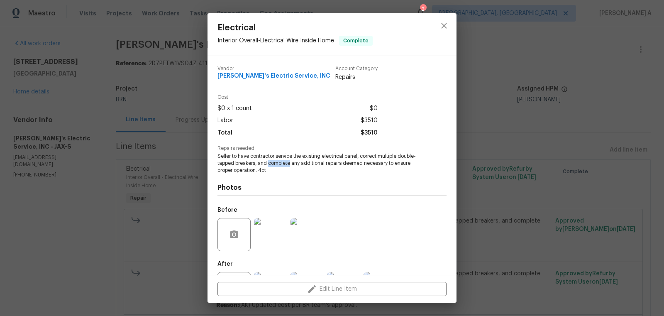
click at [268, 160] on span "Seller to have contractor service the existing electrical panel, correct multip…" at bounding box center [320, 163] width 206 height 21
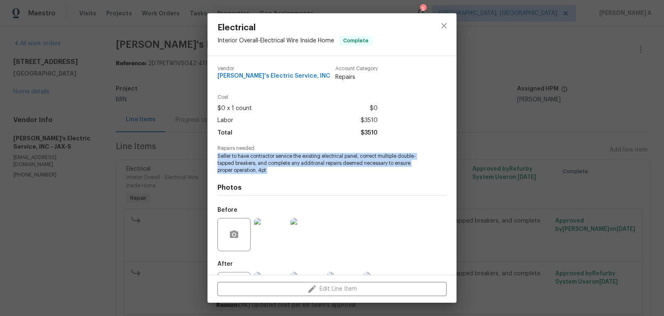
click at [268, 160] on span "Seller to have contractor service the existing electrical panel, correct multip…" at bounding box center [320, 163] width 206 height 21
copy span "Seller to have contractor service the existing electrical panel, correct multip…"
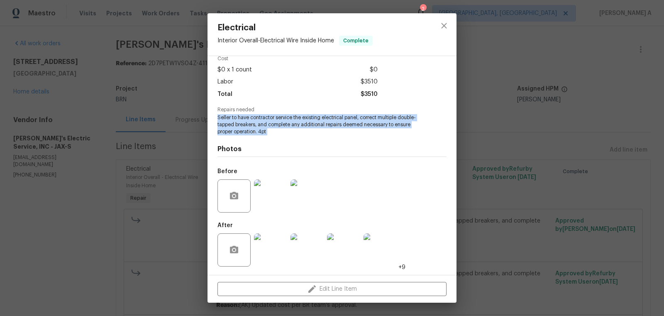
click at [271, 201] on img at bounding box center [270, 195] width 33 height 33
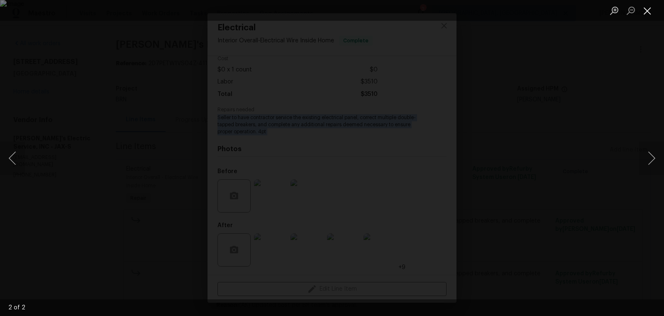
click at [643, 10] on button "Close lightbox" at bounding box center [647, 10] width 17 height 15
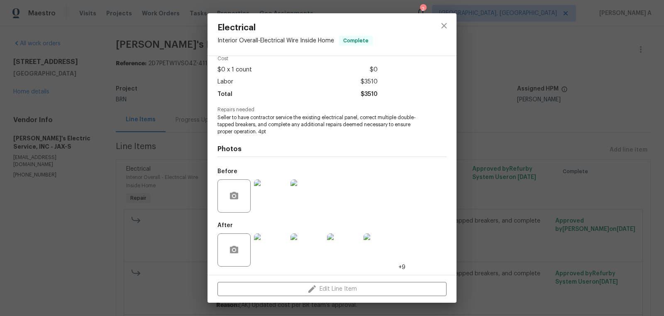
click at [255, 272] on div "Vendor Jack's Electric Service, INC Account Category Repairs Cost $0 x 1 count …" at bounding box center [331, 165] width 249 height 219
click at [264, 262] on img at bounding box center [270, 249] width 33 height 33
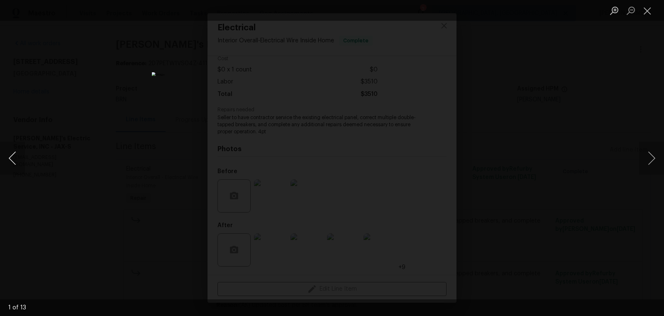
click at [13, 155] on button "Previous image" at bounding box center [12, 158] width 25 height 33
click at [645, 11] on button "Close lightbox" at bounding box center [647, 10] width 17 height 15
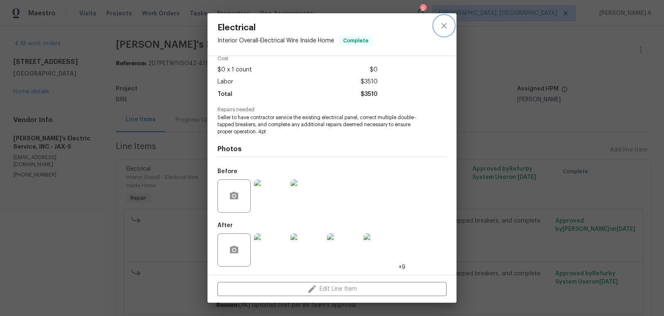
click at [439, 26] on icon "close" at bounding box center [444, 26] width 10 height 10
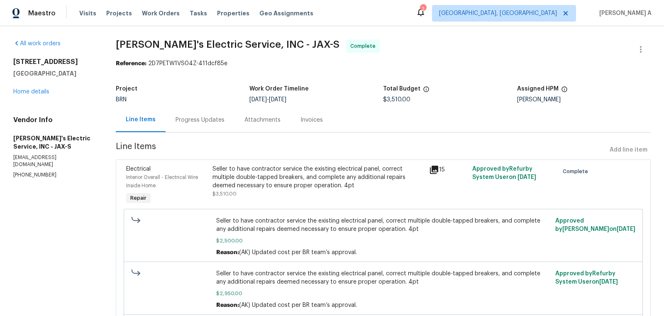
click at [304, 121] on div "Invoices" at bounding box center [311, 120] width 22 height 8
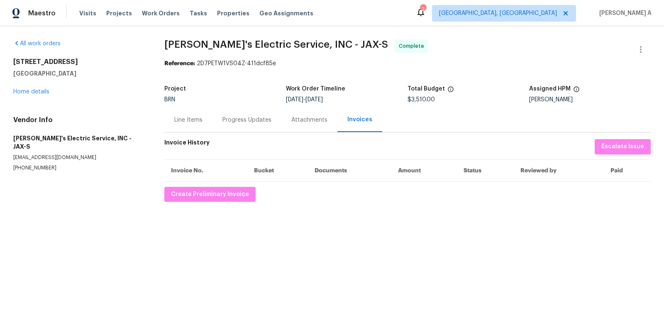
click at [167, 115] on div "Line Items" at bounding box center [188, 119] width 48 height 24
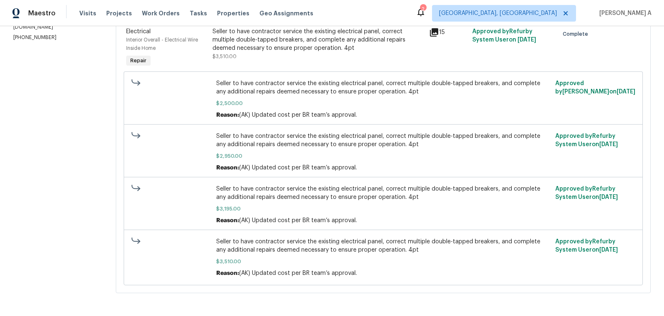
scroll to position [17, 0]
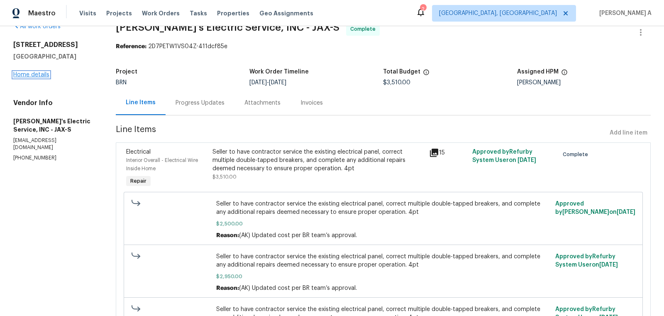
click at [42, 75] on link "Home details" at bounding box center [31, 75] width 36 height 6
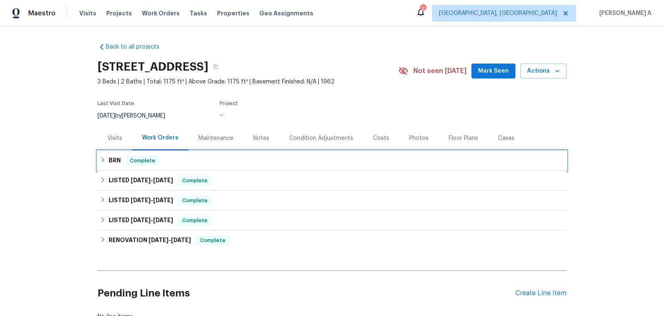
click at [213, 155] on div "BRN Complete" at bounding box center [332, 161] width 469 height 20
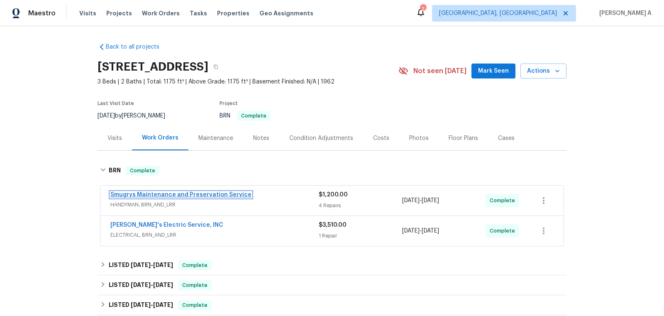
click at [172, 192] on link "Smugrys Maintenance and Preservation Service" at bounding box center [180, 195] width 141 height 6
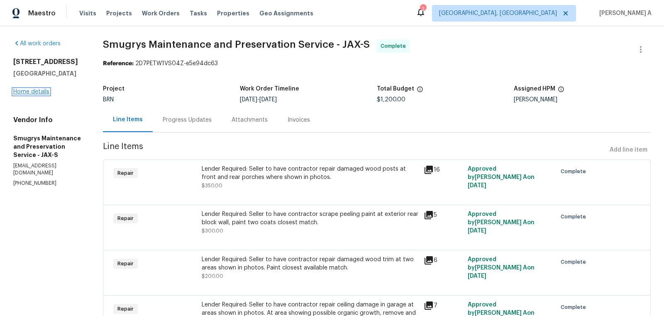
click at [44, 92] on link "Home details" at bounding box center [31, 92] width 36 height 6
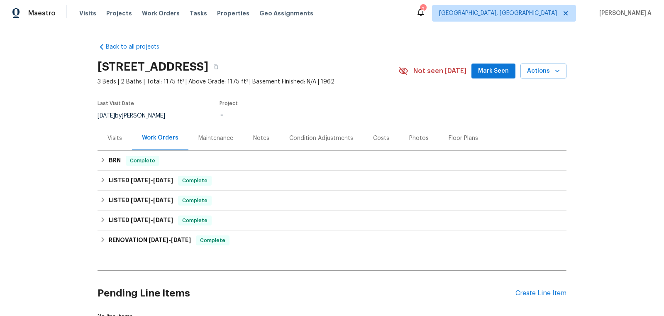
scroll to position [61, 0]
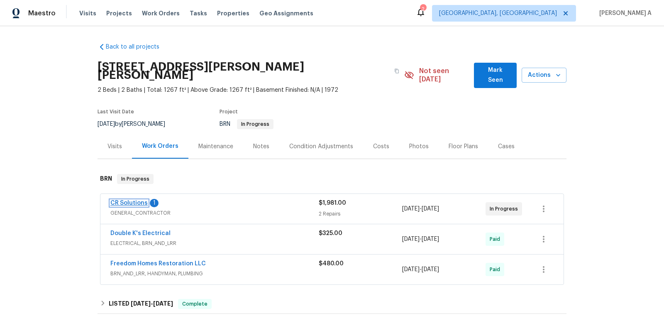
click at [140, 200] on link "CR Solutions" at bounding box center [128, 203] width 37 height 6
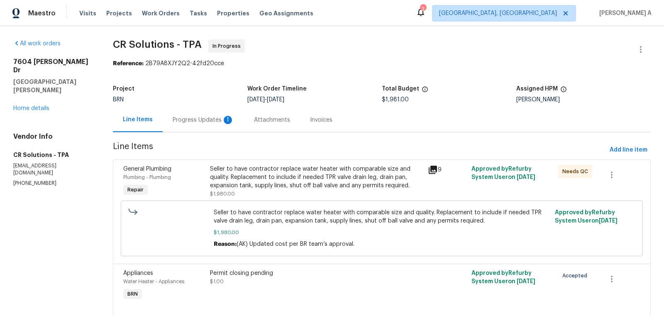
click at [220, 120] on div "Progress Updates 1" at bounding box center [203, 120] width 61 height 8
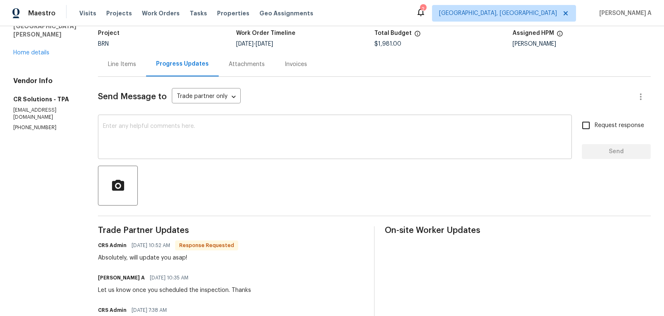
scroll to position [55, 0]
click at [261, 138] on textarea at bounding box center [335, 138] width 464 height 29
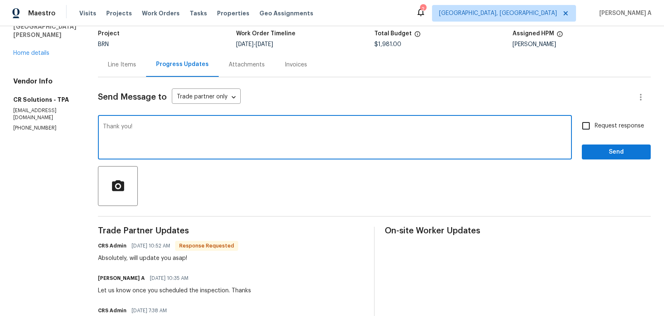
type textarea "Thank you!"
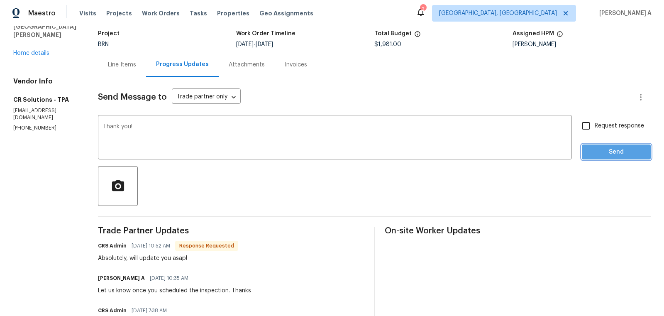
click at [616, 149] on span "Send" at bounding box center [616, 152] width 56 height 10
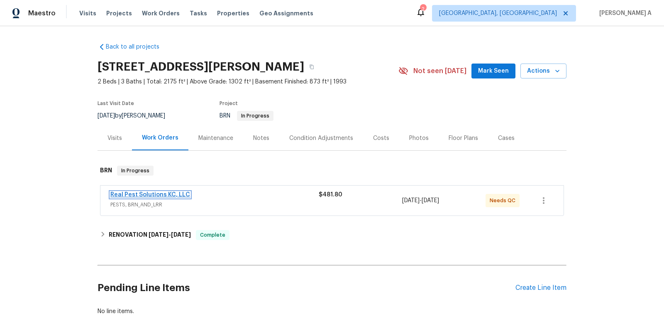
click at [152, 193] on link "Real Pest Solutions KC, LLC" at bounding box center [150, 195] width 80 height 6
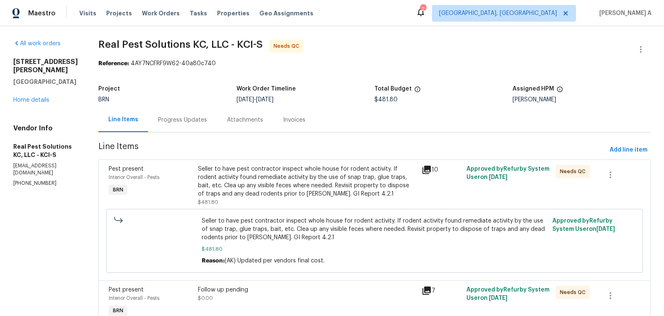
click at [192, 120] on div "Progress Updates" at bounding box center [182, 120] width 49 height 8
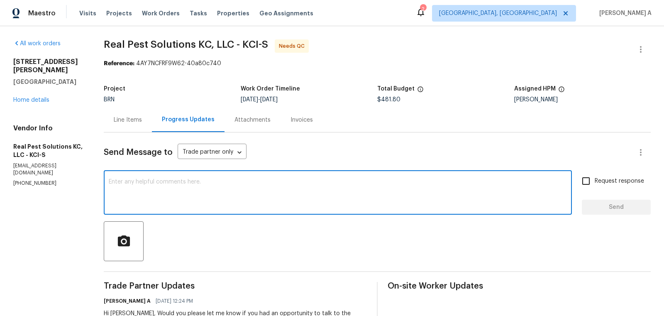
click at [236, 197] on textarea at bounding box center [338, 193] width 458 height 29
drag, startPoint x: 164, startPoint y: 181, endPoint x: 234, endPoint y: 181, distance: 70.5
click at [234, 181] on textarea "Hi, May I know if the follow up" at bounding box center [338, 193] width 458 height 29
type textarea "Hi, May I know if everything completed here? Thanks"
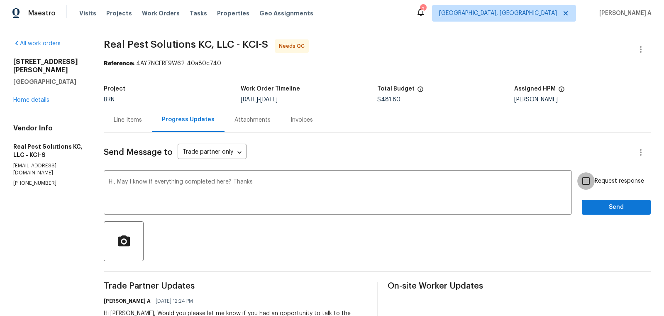
click at [583, 181] on input "Request response" at bounding box center [585, 180] width 17 height 17
checkbox input "true"
click at [0, 0] on qb-div "Fix the auxiliary or modal verb everything is" at bounding box center [0, 0] width 0 height 0
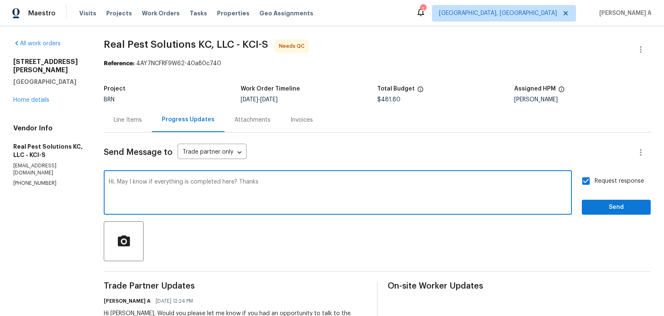
type textarea "Hi, May I know if everything is completed here? Thanks"
click at [631, 205] on span "Send" at bounding box center [616, 207] width 56 height 10
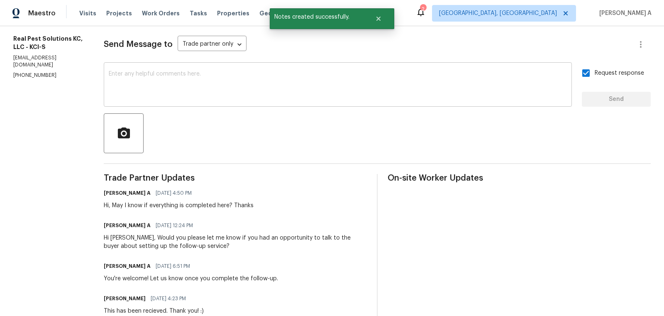
scroll to position [109, 0]
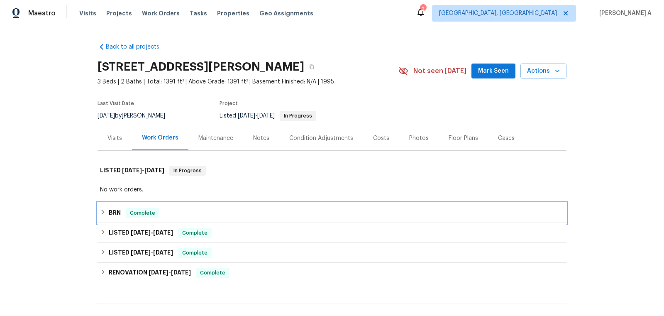
click at [173, 216] on div "BRN Complete" at bounding box center [332, 213] width 464 height 10
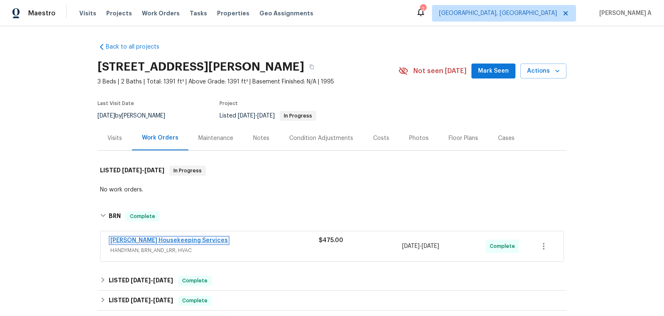
click at [180, 241] on link "[PERSON_NAME] Housekeeping Services" at bounding box center [168, 240] width 117 height 6
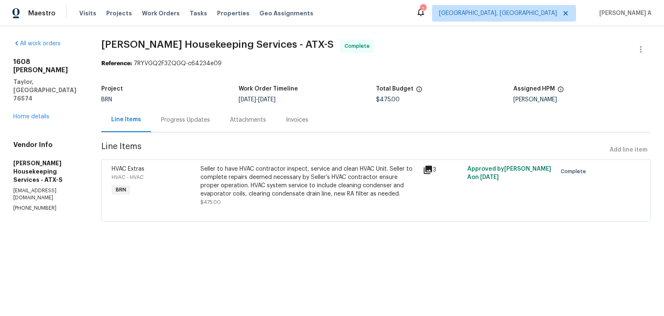
click at [326, 171] on div "Seller to have HVAC contractor inspect, service and clean HVAC Unit. Seller to …" at bounding box center [308, 181] width 217 height 33
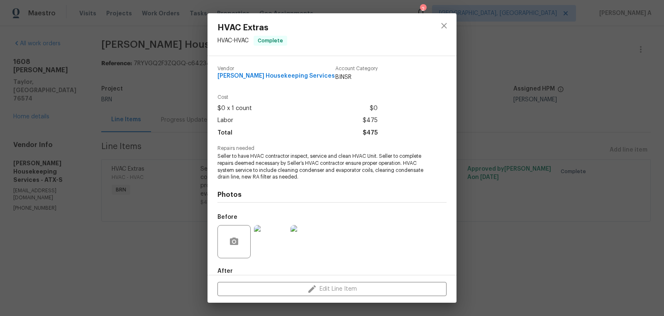
click at [271, 166] on span "Seller to have HVAC contractor inspect, service and clean HVAC Unit. Seller to …" at bounding box center [320, 167] width 206 height 28
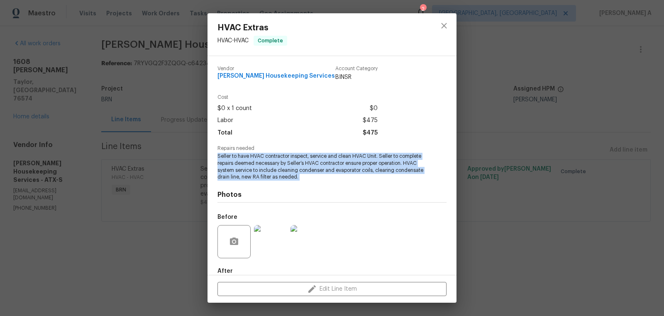
click at [271, 166] on span "Seller to have HVAC contractor inspect, service and clean HVAC Unit. Seller to …" at bounding box center [320, 167] width 206 height 28
copy span "Seller to have HVAC contractor inspect, service and clean HVAC Unit. Seller to …"
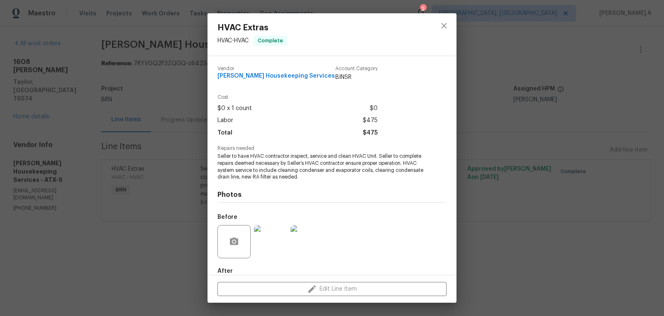
click at [264, 75] on span "[PERSON_NAME] Housekeeping Services" at bounding box center [275, 76] width 117 height 6
copy span "[PERSON_NAME] Housekeeping Services"
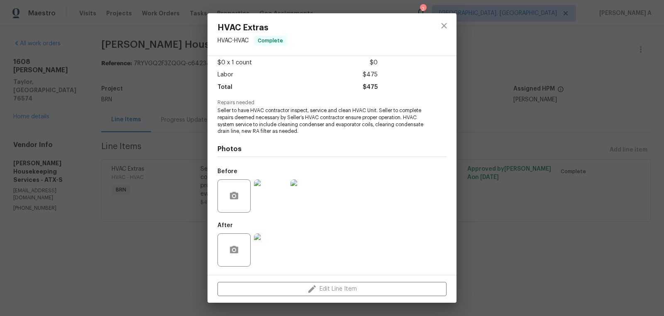
click at [272, 197] on img at bounding box center [270, 195] width 33 height 33
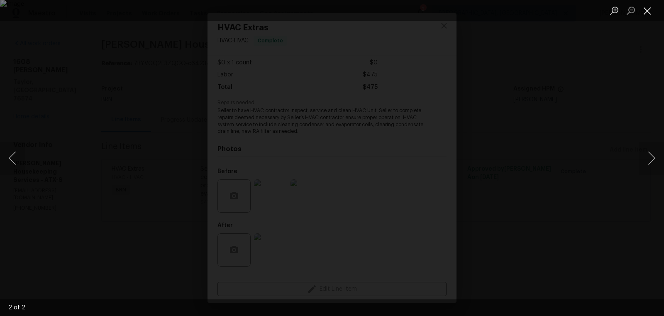
click at [648, 11] on button "Close lightbox" at bounding box center [647, 10] width 17 height 15
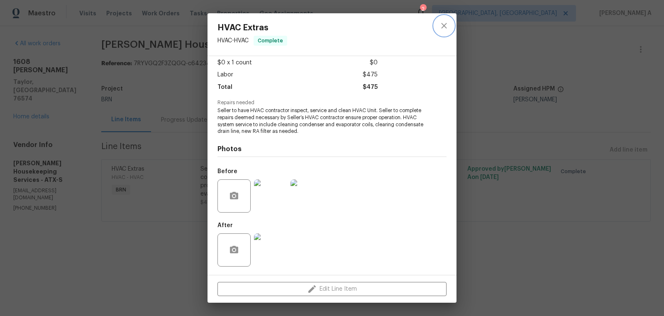
click at [442, 21] on icon "close" at bounding box center [444, 26] width 10 height 10
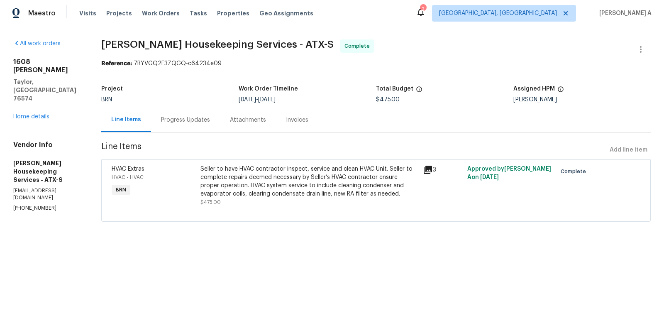
click at [342, 165] on div "Seller to have HVAC contractor inspect, service and clean HVAC Unit. Seller to …" at bounding box center [308, 181] width 217 height 33
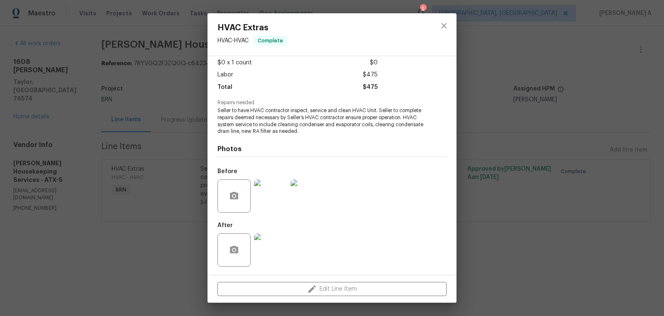
click at [272, 266] on img at bounding box center [270, 249] width 33 height 33
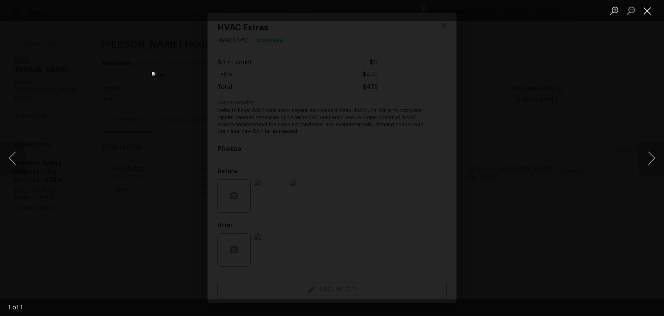
click at [650, 10] on button "Close lightbox" at bounding box center [647, 10] width 17 height 15
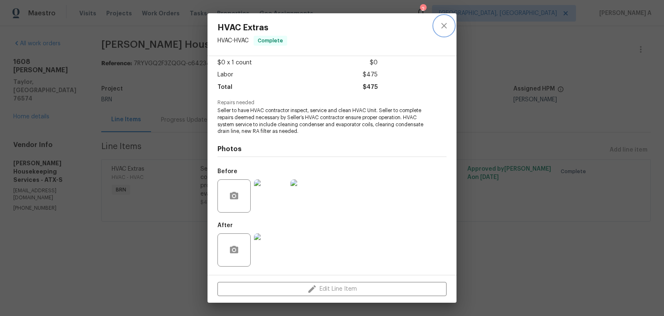
click at [444, 26] on icon "close" at bounding box center [443, 25] width 5 height 5
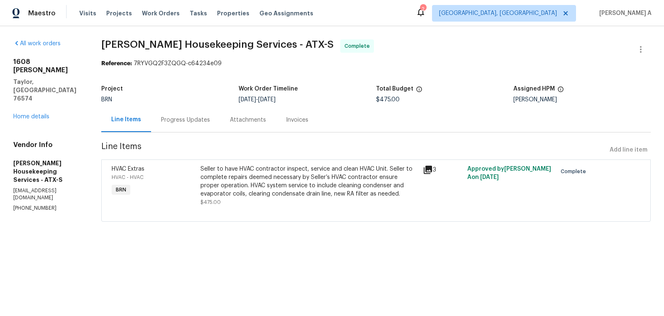
click at [291, 117] on div "Invoices" at bounding box center [297, 120] width 22 height 8
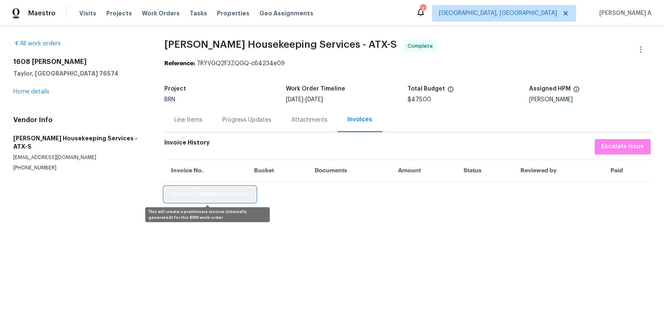
click at [234, 197] on span "Create Preliminary Invoice" at bounding box center [210, 194] width 78 height 10
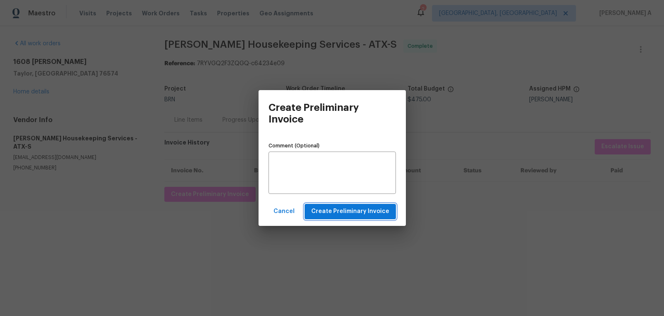
click at [341, 209] on span "Create Preliminary Invoice" at bounding box center [350, 211] width 78 height 10
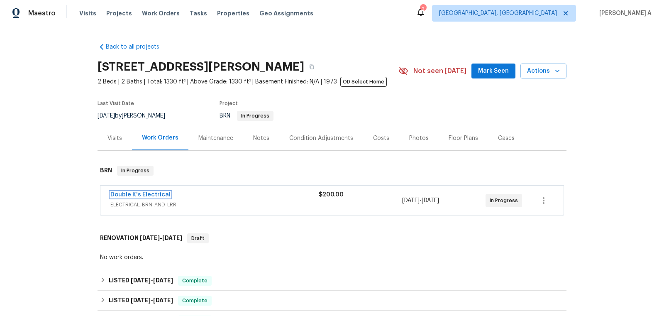
click at [144, 195] on link "Double K's Electrical" at bounding box center [140, 195] width 60 height 6
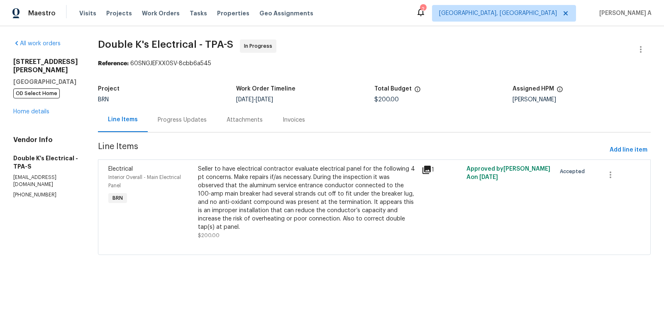
click at [194, 121] on div "Progress Updates" at bounding box center [182, 120] width 49 height 8
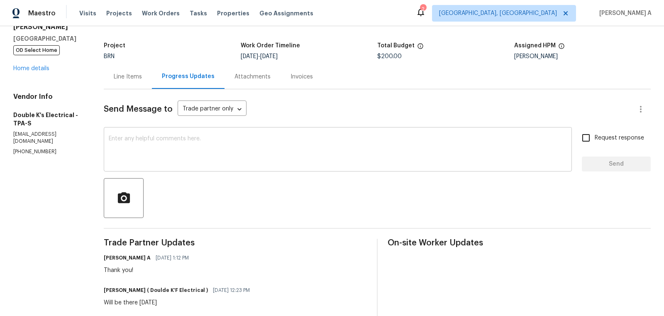
scroll to position [46, 0]
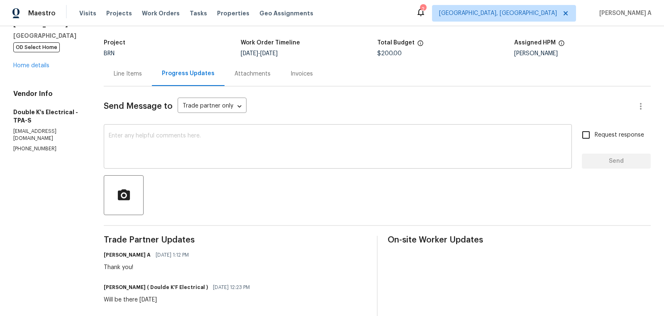
click at [283, 153] on textarea at bounding box center [338, 147] width 458 height 29
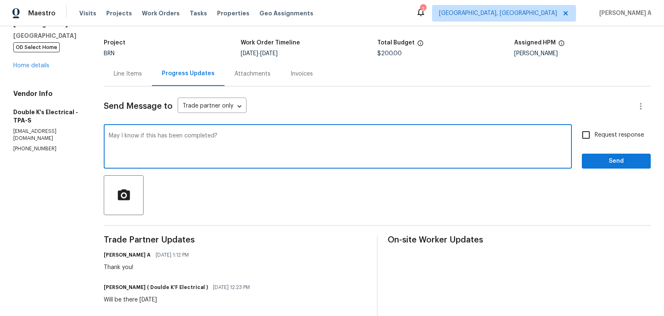
click at [111, 137] on textarea "May I know if this has been completed?" at bounding box center [338, 147] width 458 height 29
click at [113, 139] on textarea "hello, May I know if this has been completed?" at bounding box center [338, 147] width 458 height 29
click at [113, 137] on textarea "hello, May I know if this has been completed?" at bounding box center [338, 147] width 458 height 29
click at [331, 140] on textarea "Hello, May I know if this has been completed?" at bounding box center [338, 147] width 458 height 29
type textarea "Hello, May I know if this has been completed?"
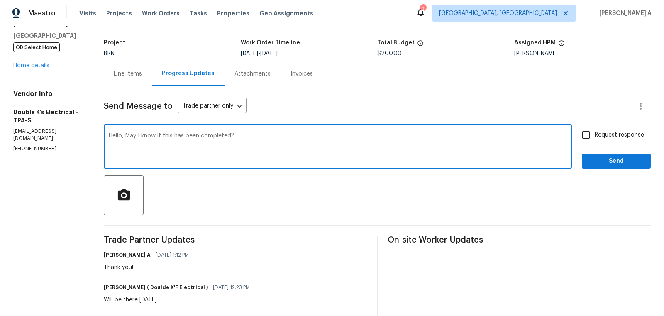
click at [593, 138] on input "Request response" at bounding box center [585, 134] width 17 height 17
checkbox input "true"
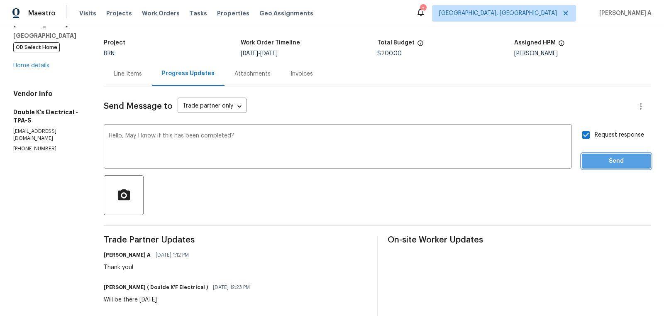
click at [616, 165] on span "Send" at bounding box center [616, 161] width 56 height 10
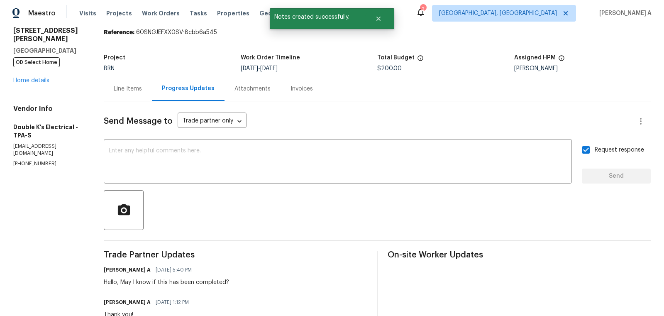
scroll to position [0, 0]
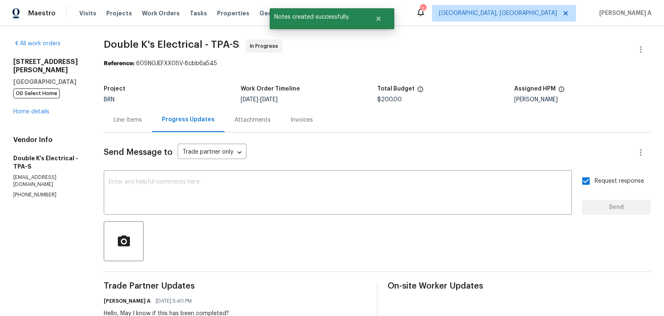
click at [119, 124] on div "Line Items" at bounding box center [128, 119] width 48 height 24
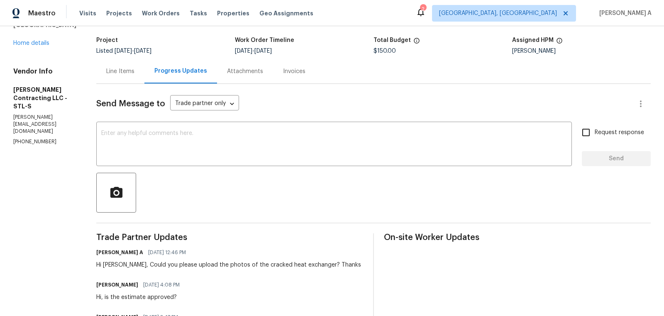
scroll to position [45, 0]
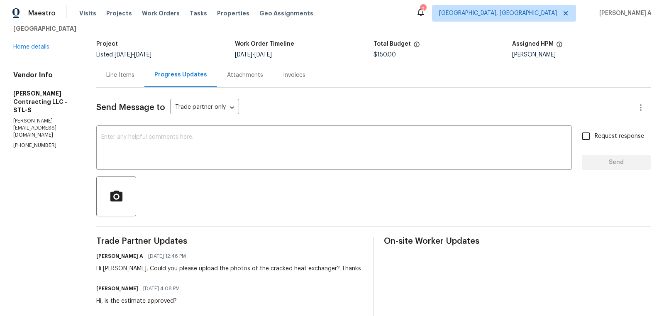
click at [37, 129] on section "All work orders 11100 Landseer Dr Saint Louis, MO 63136 Home details Vendor Inf…" at bounding box center [44, 265] width 63 height 540
copy p "(314) 393-9195"
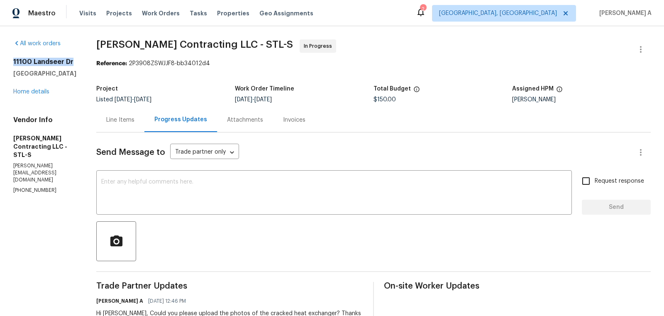
drag, startPoint x: 11, startPoint y: 62, endPoint x: 74, endPoint y: 61, distance: 63.1
click at [74, 61] on div "All work orders 11100 Landseer Dr Saint Louis, MO 63136 Home details Vendor Inf…" at bounding box center [332, 309] width 664 height 567
copy h2 "11100 Landseer Dr"
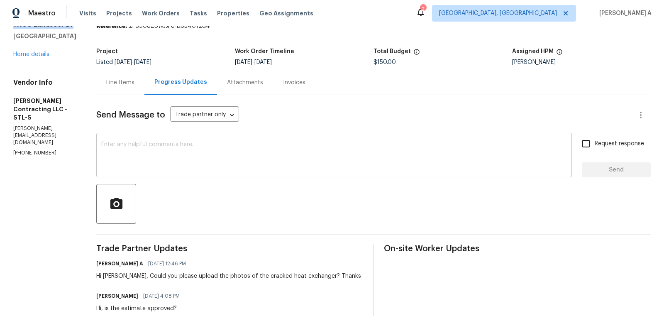
scroll to position [91, 0]
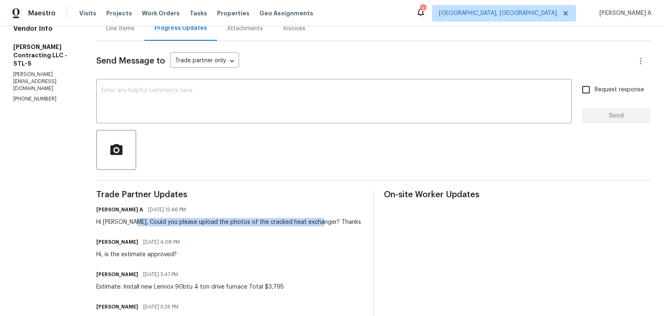
copy div "Could you please upload the photos of the cracked heat exchanger?"
drag, startPoint x: 132, startPoint y: 222, endPoint x: 317, endPoint y: 220, distance: 185.1
click at [317, 220] on div "Hi Jonathan, Could you please upload the photos of the cracked heat exchanger? …" at bounding box center [228, 222] width 265 height 8
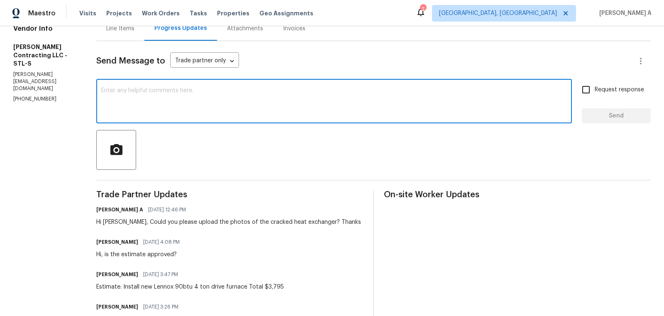
click at [198, 88] on textarea at bounding box center [334, 102] width 466 height 29
paste textarea "Hi, For the 11100 Landseer Dr Could you please upload the photos of the cracked…"
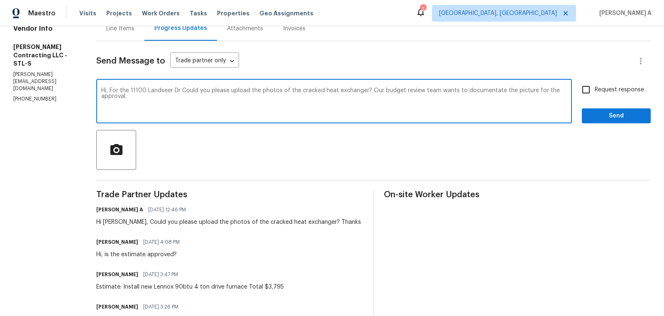
click at [202, 90] on textarea "Hi, For the 11100 Landseer Dr Could you please upload the photos of the cracked…" at bounding box center [334, 102] width 466 height 29
click at [0, 0] on icon "Paraphrase text" at bounding box center [0, 0] width 0 height 0
click at [477, 89] on textarea "Hi, For the 11100 Landseer Dr Could you please upload the photos of the cracked…" at bounding box center [334, 102] width 466 height 29
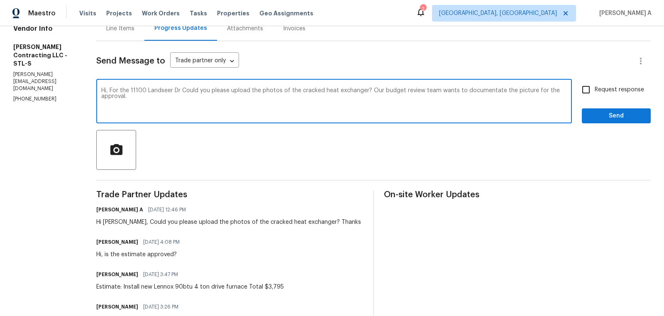
click at [0, 0] on span "Replace with" at bounding box center [0, 0] width 0 height 0
type textarea "Hi, For the 11100 Landseer Dr Could you please upload the photos of the cracked…"
click at [254, 94] on textarea "Hi, For the 11100 Landseer Dr Could you please upload the photos of the cracked…" at bounding box center [334, 102] width 466 height 29
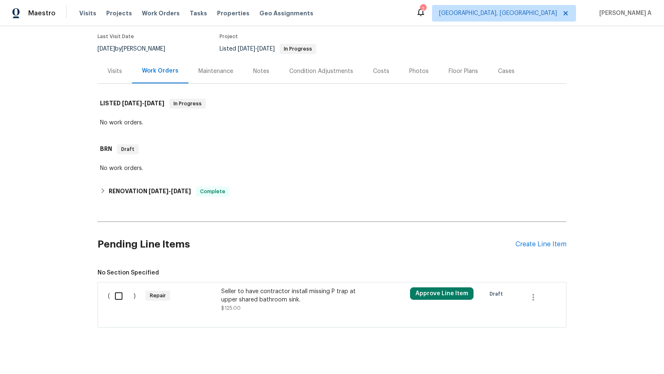
scroll to position [76, 0]
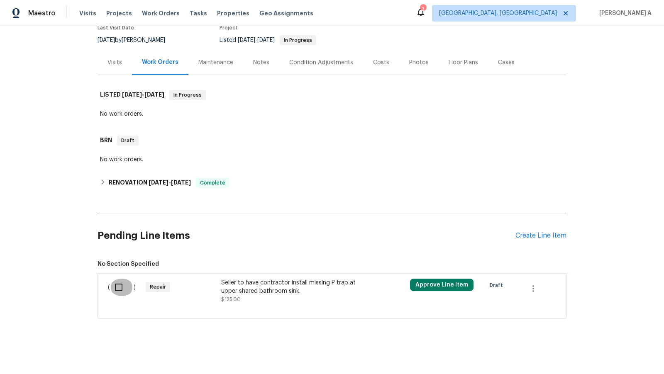
click at [112, 282] on input "checkbox" at bounding box center [122, 287] width 24 height 17
checkbox input "true"
click at [628, 349] on span "Create Work Order" at bounding box center [616, 354] width 55 height 10
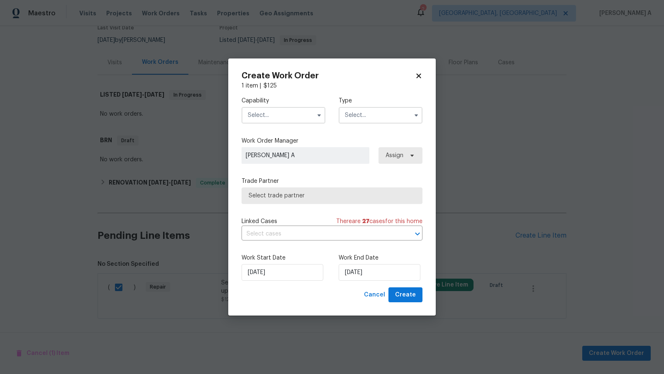
click at [282, 110] on input "text" at bounding box center [284, 115] width 84 height 17
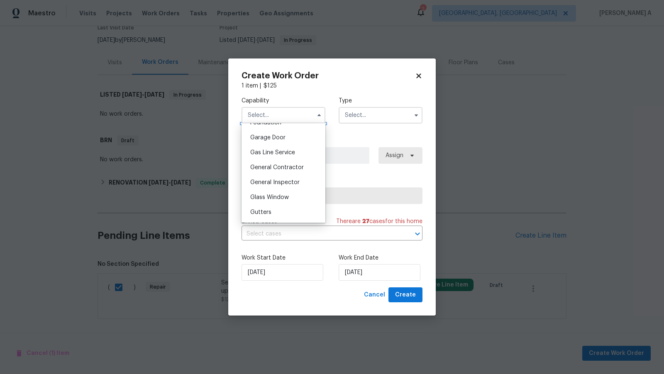
scroll to position [371, 0]
click at [269, 212] on div "Handyman" at bounding box center [284, 217] width 80 height 15
type input "Handyman"
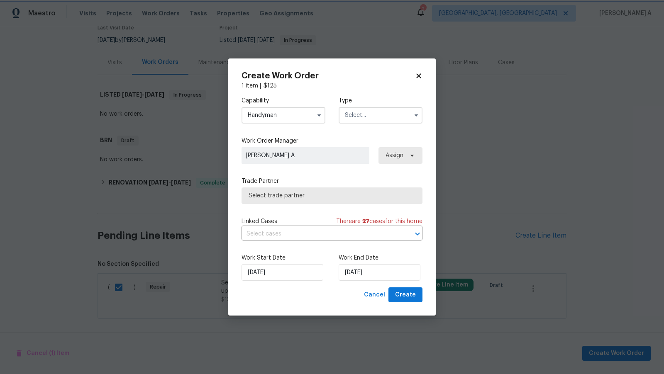
scroll to position [391, 0]
click at [368, 115] on input "text" at bounding box center [381, 115] width 84 height 17
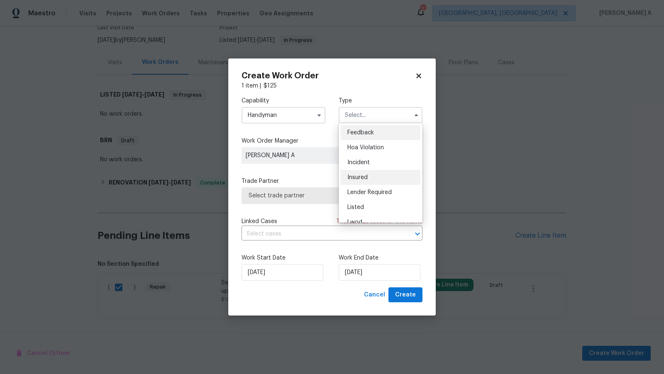
scroll to position [98, 0]
click at [359, 184] on span "Resale" at bounding box center [355, 184] width 17 height 6
type input "Resale"
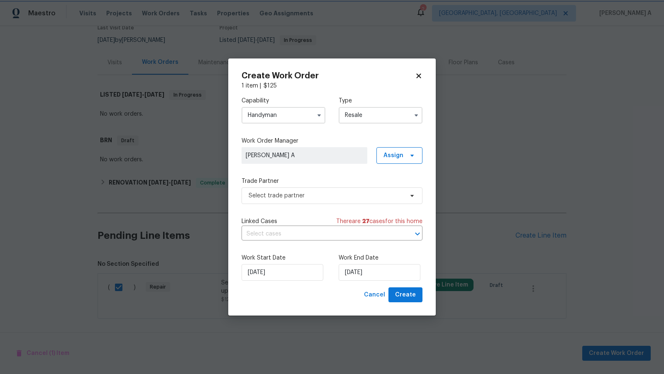
scroll to position [0, 0]
click at [307, 192] on span "Select trade partner" at bounding box center [326, 196] width 155 height 8
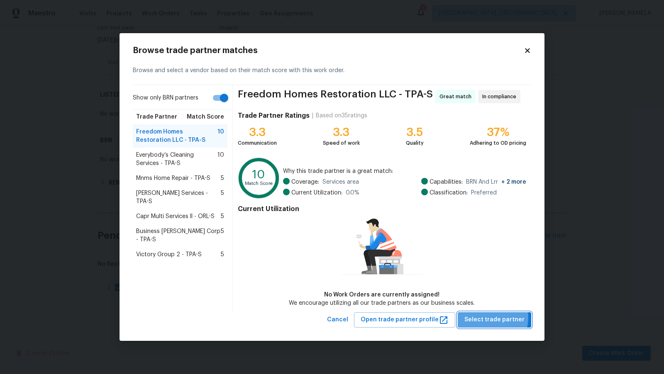
click at [487, 317] on span "Select trade partner" at bounding box center [494, 320] width 60 height 10
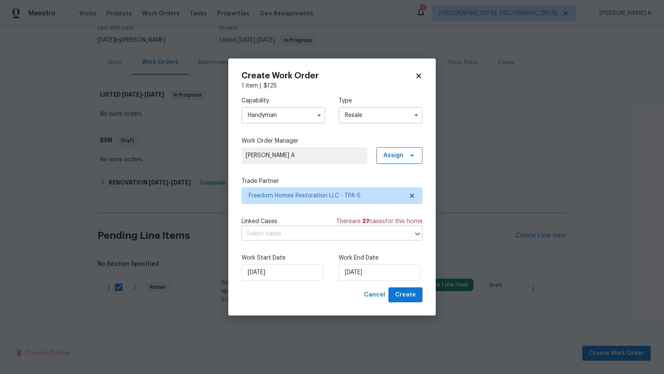
click at [309, 235] on input "text" at bounding box center [321, 234] width 158 height 13
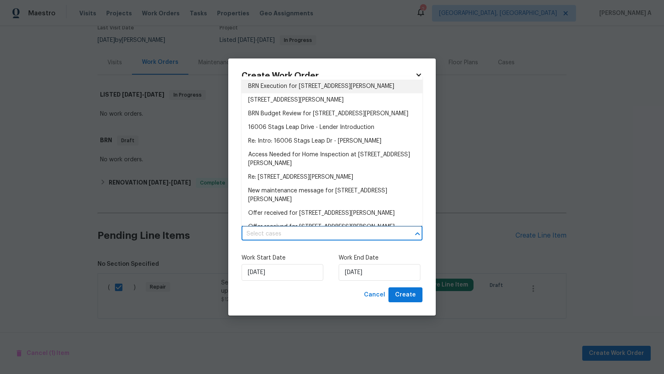
click at [298, 87] on li "BRN Execution for [STREET_ADDRESS][PERSON_NAME]" at bounding box center [332, 87] width 181 height 14
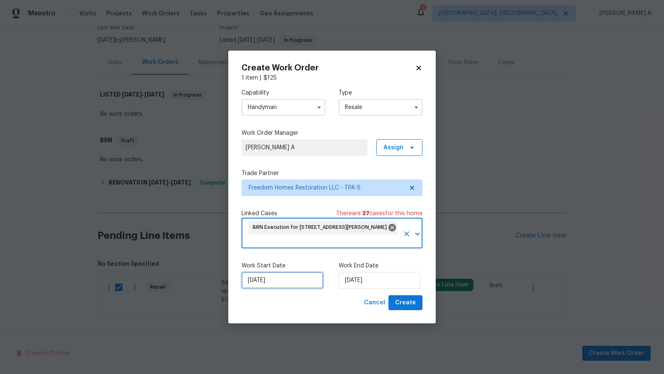
click at [271, 279] on input "[DATE]" at bounding box center [283, 280] width 82 height 17
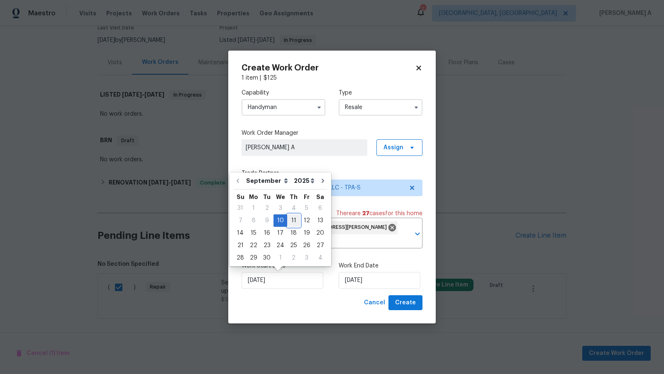
click at [293, 218] on div "11" at bounding box center [293, 221] width 13 height 12
type input "[DATE]"
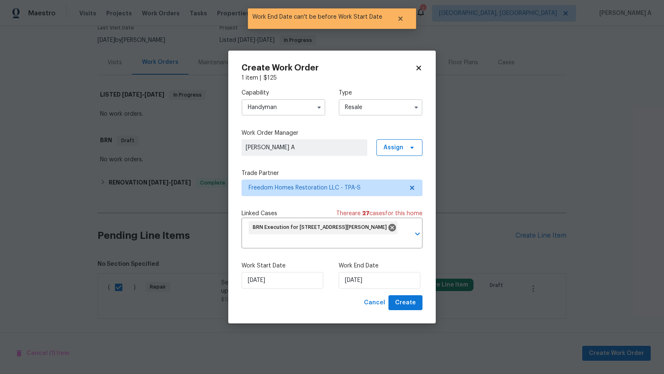
click at [377, 290] on div "Work Start Date [DATE] Work End Date [DATE]" at bounding box center [332, 275] width 181 height 40
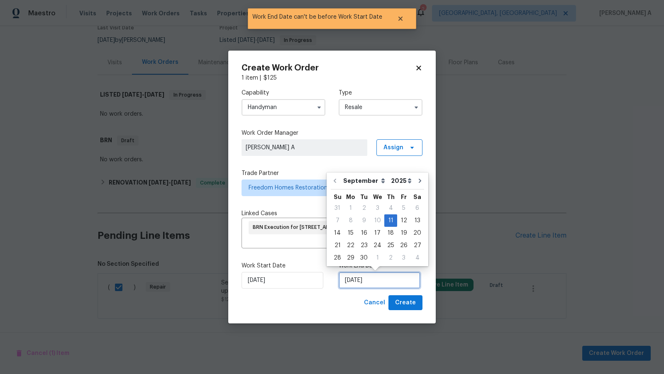
click at [375, 278] on input "[DATE]" at bounding box center [380, 280] width 82 height 17
click at [403, 219] on div "12" at bounding box center [403, 221] width 13 height 12
type input "[DATE]"
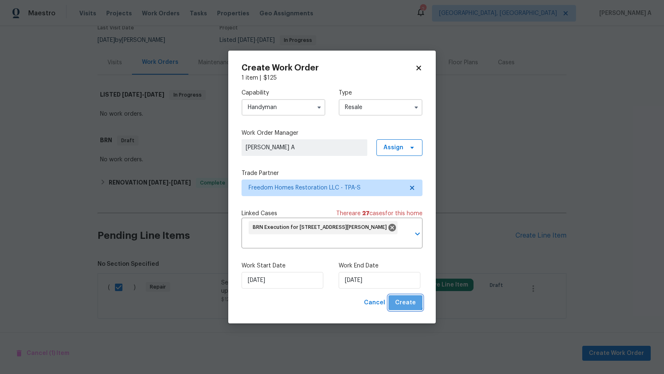
click at [405, 300] on span "Create" at bounding box center [405, 303] width 21 height 10
checkbox input "false"
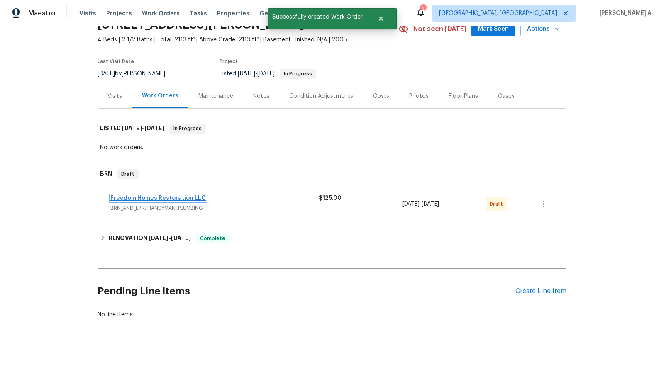
click at [173, 195] on link "Freedom Homes Restoration LLC" at bounding box center [157, 198] width 95 height 6
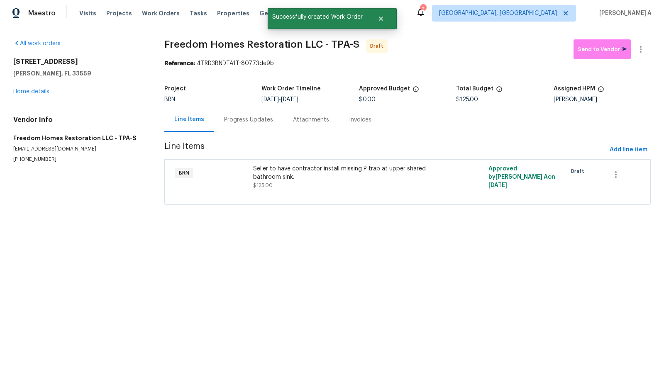
click at [234, 120] on div "Progress Updates" at bounding box center [248, 120] width 49 height 8
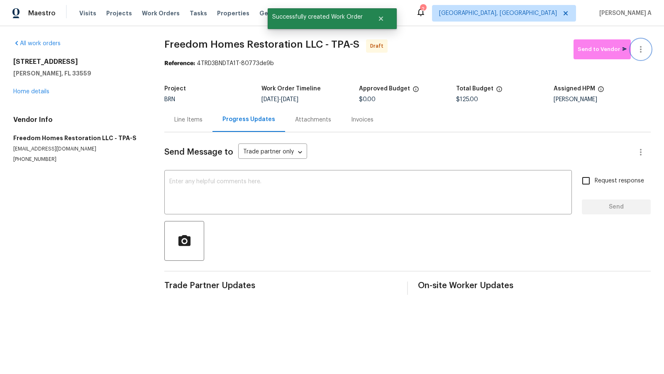
click at [640, 42] on button "button" at bounding box center [641, 49] width 20 height 20
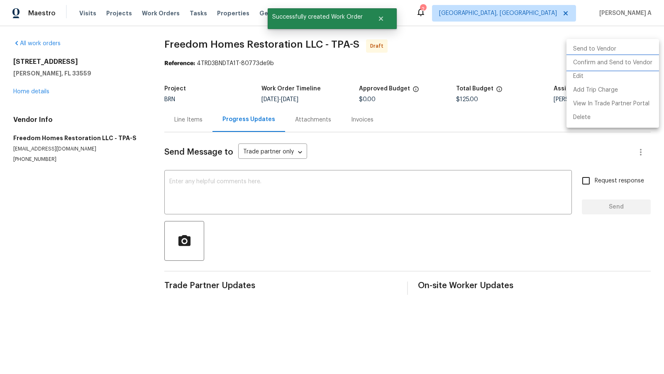
click at [642, 60] on li "Confirm and Send to Vendor" at bounding box center [612, 63] width 93 height 14
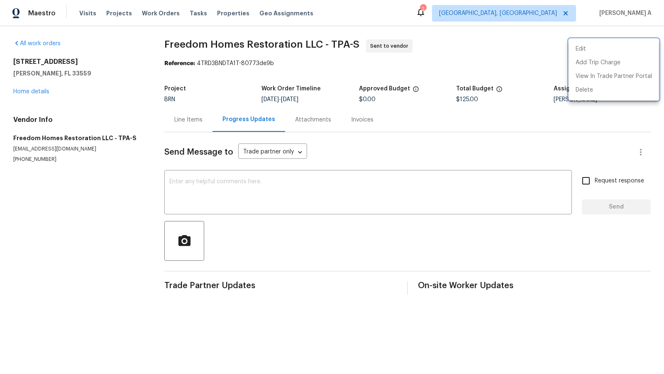
click at [365, 183] on div at bounding box center [332, 187] width 664 height 374
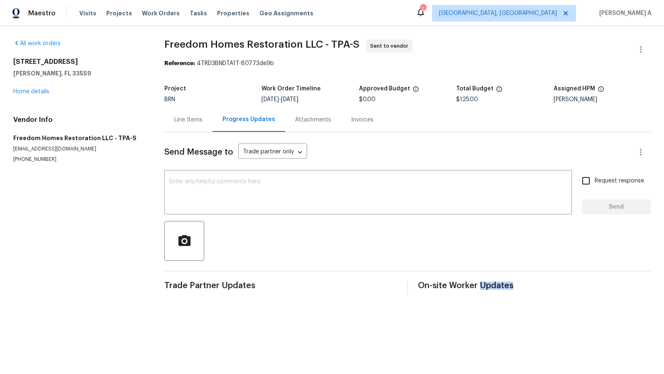
click at [365, 183] on div "Edit Add Trip Charge View In Trade Partner Portal Delete" at bounding box center [332, 187] width 664 height 374
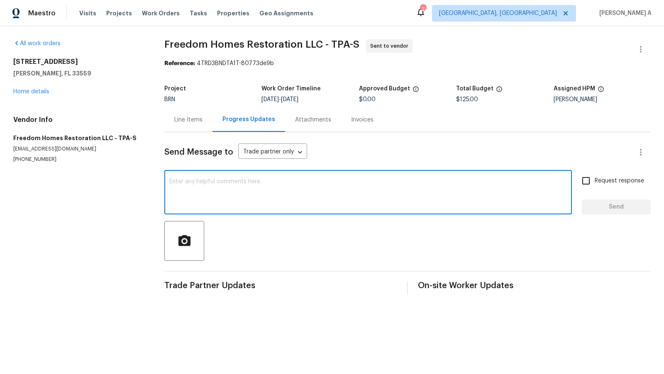
click at [365, 183] on textarea at bounding box center [368, 193] width 398 height 29
paste textarea "Hi, I'm Akshay from Opendoor. Just wanted to check if you received the workorde…"
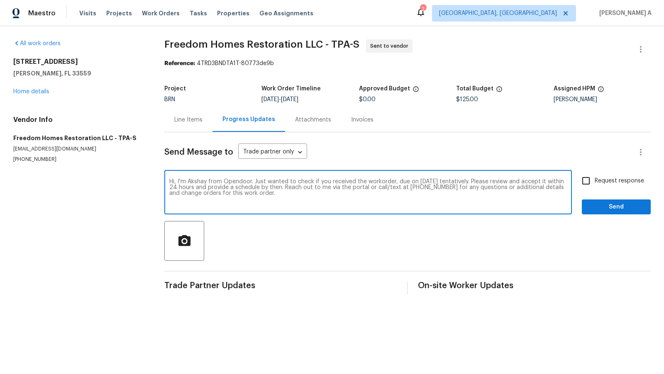
type textarea "Hi, I'm Akshay from Opendoor. Just wanted to check if you received the workorde…"
click at [581, 189] on input "Request response" at bounding box center [585, 180] width 17 height 17
checkbox input "true"
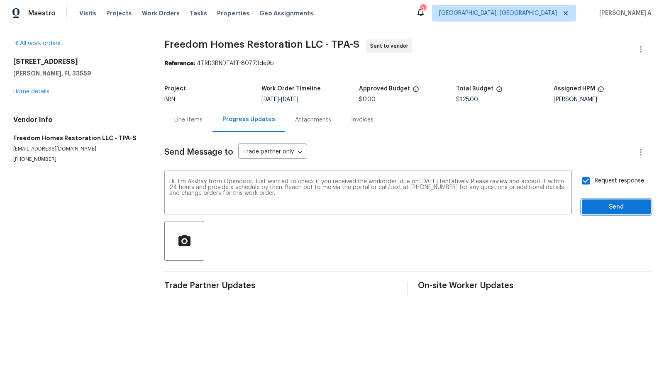
click at [607, 207] on span "Send" at bounding box center [616, 207] width 56 height 10
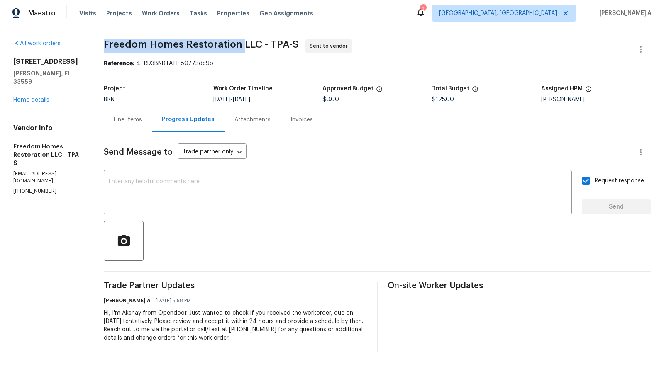
copy span "Freedom Homes Restoration"
drag, startPoint x: 102, startPoint y: 46, endPoint x: 242, endPoint y: 44, distance: 139.0
click at [242, 44] on div "All work orders [STREET_ADDRESS][PERSON_NAME] Home details Vendor Info Freedom …" at bounding box center [332, 195] width 664 height 339
click at [127, 115] on div "Line Items" at bounding box center [128, 119] width 48 height 24
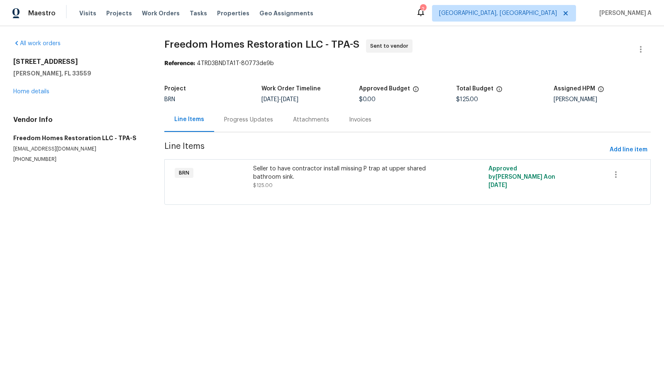
click at [295, 173] on div "Seller to have contractor install missing P trap at upper shared bathroom sink." at bounding box center [348, 173] width 191 height 17
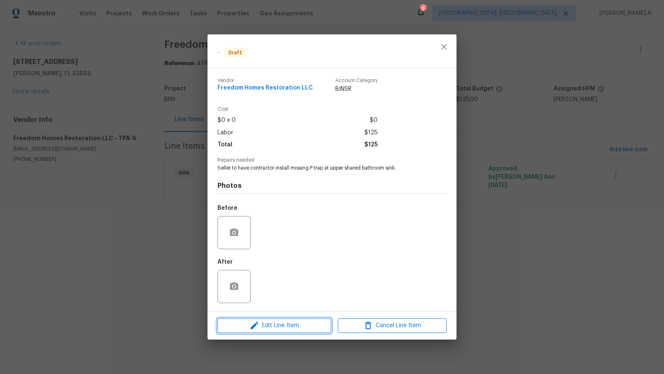
click at [292, 328] on span "Edit Line Item" at bounding box center [274, 326] width 109 height 10
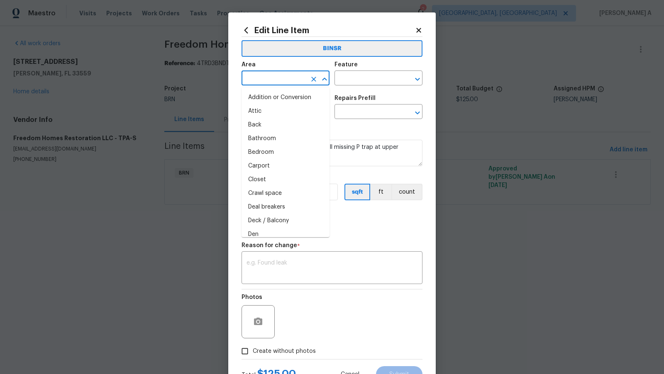
click at [278, 80] on input "text" at bounding box center [274, 79] width 65 height 13
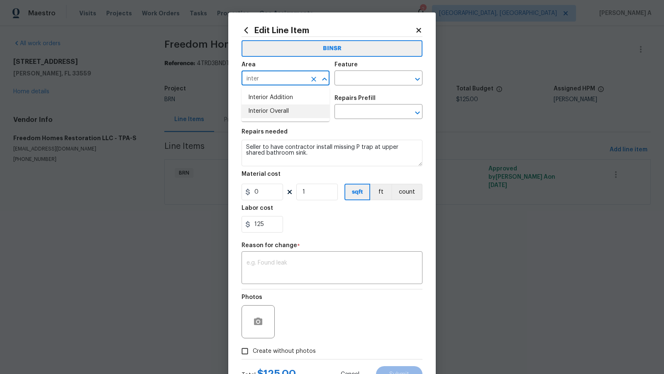
click at [292, 113] on li "Interior Overall" at bounding box center [286, 112] width 88 height 14
type input "Interior Overall"
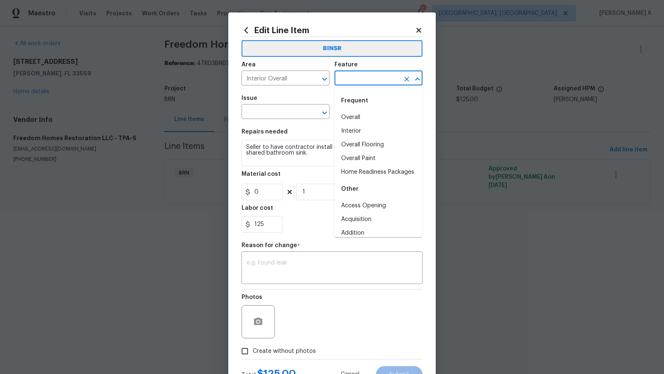
click at [364, 85] on input "text" at bounding box center [366, 79] width 65 height 13
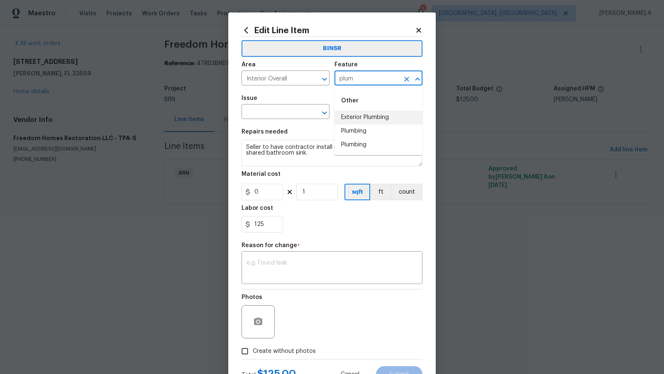
click at [364, 133] on li "Plumbing" at bounding box center [378, 131] width 88 height 14
type input "Plumbing"
click at [255, 112] on input "text" at bounding box center [274, 112] width 65 height 13
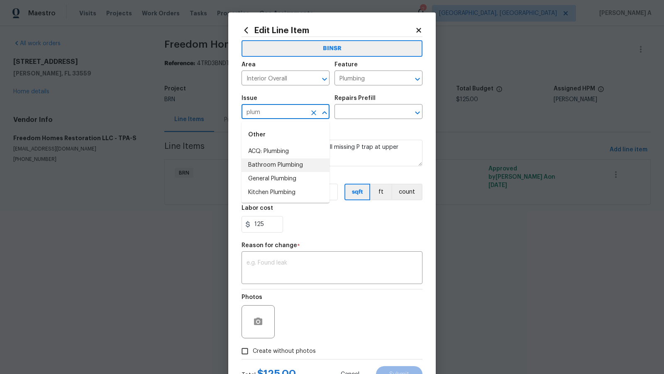
click at [265, 164] on li "Bathroom Plumbing" at bounding box center [286, 166] width 88 height 14
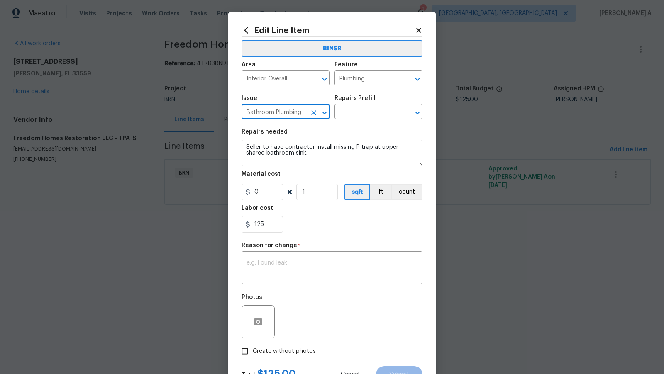
type input "Bathroom Plumbing"
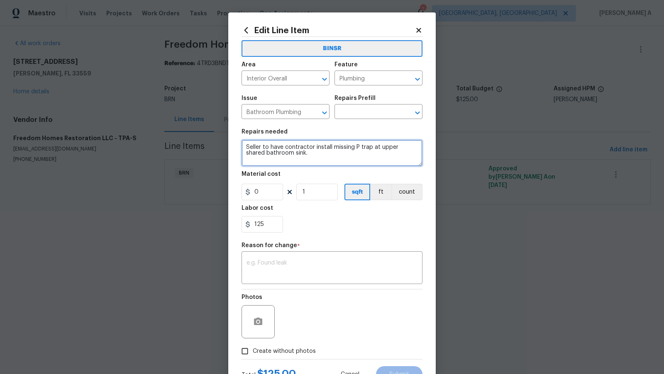
click at [273, 152] on textarea "Seller to have contractor install missing P trap at upper shared bathroom sink." at bounding box center [332, 153] width 181 height 27
click at [371, 112] on input "text" at bounding box center [366, 112] width 65 height 13
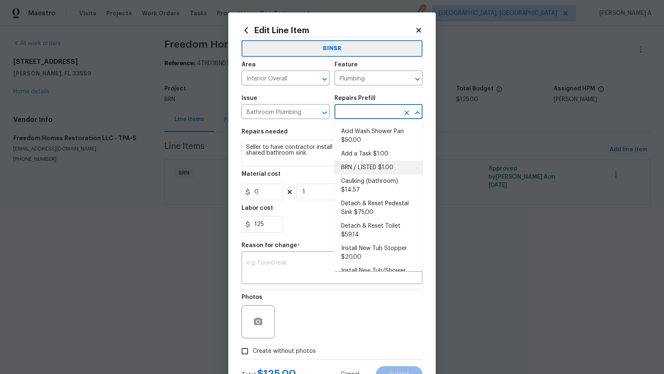
click at [366, 164] on li "BRN / LISTED $1.00" at bounding box center [378, 168] width 88 height 14
type input "BRN / LISTED $1.00"
type textarea "Provide additional detail"
type input "1"
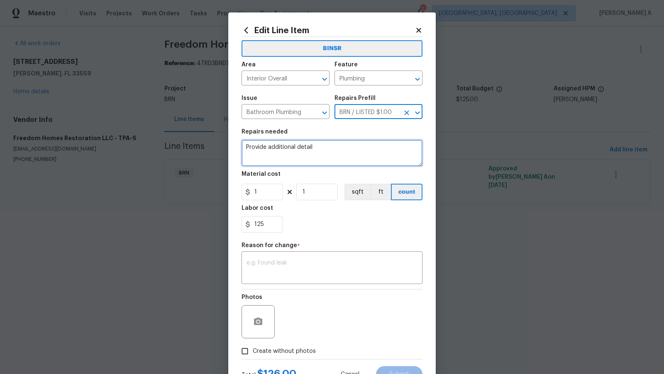
click at [317, 151] on textarea "Provide additional detail" at bounding box center [332, 153] width 181 height 27
paste textarea "Seller to have contractor install missing P trap at upper shared bathroom sink."
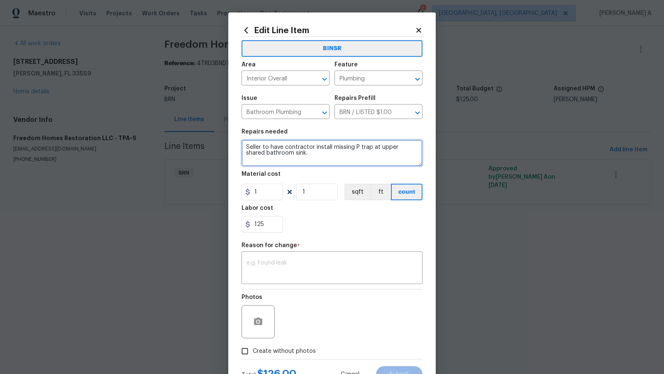
type textarea "Seller to have contractor install missing P trap at upper shared bathroom sink."
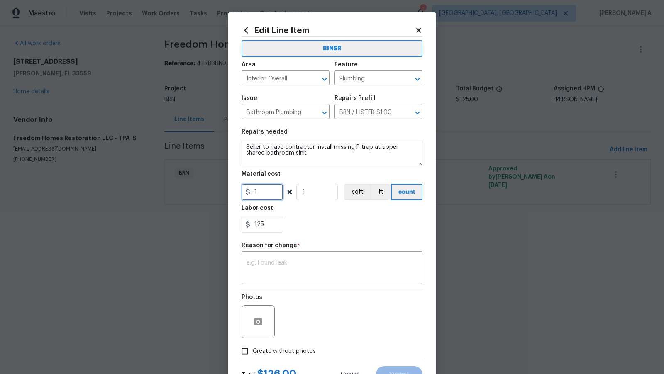
drag, startPoint x: 266, startPoint y: 198, endPoint x: 229, endPoint y: 196, distance: 36.1
click at [229, 196] on div "Edit Line Item BINSR Area Interior Overall ​ Feature Plumbing ​ Issue Bathroom …" at bounding box center [331, 204] width 207 height 384
type input "0"
click at [261, 256] on div "x ​" at bounding box center [332, 269] width 181 height 31
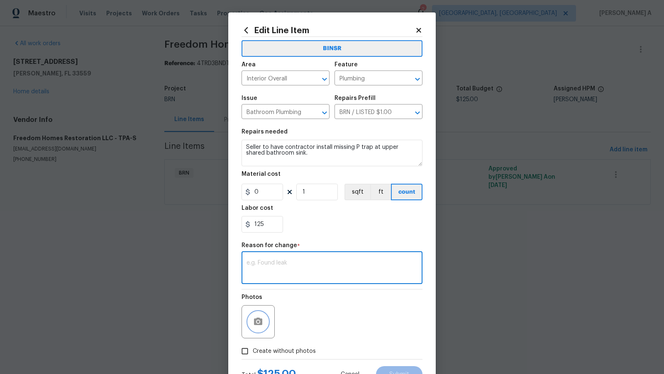
click at [256, 320] on icon "button" at bounding box center [258, 321] width 8 height 7
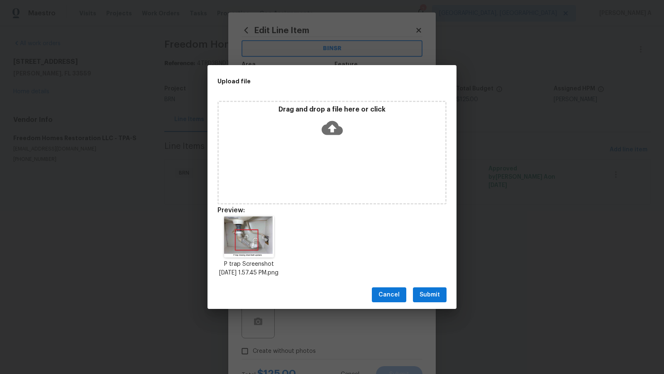
click at [425, 297] on span "Submit" at bounding box center [430, 295] width 20 height 10
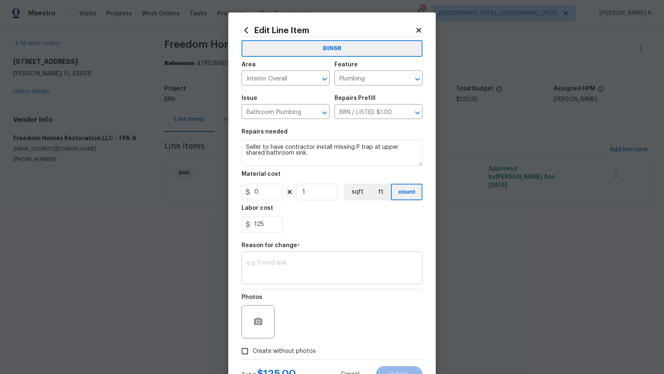
click at [277, 263] on textarea at bounding box center [331, 268] width 171 height 17
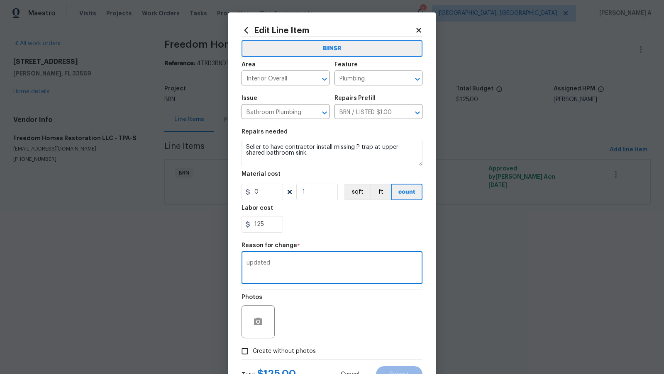
scroll to position [34, 0]
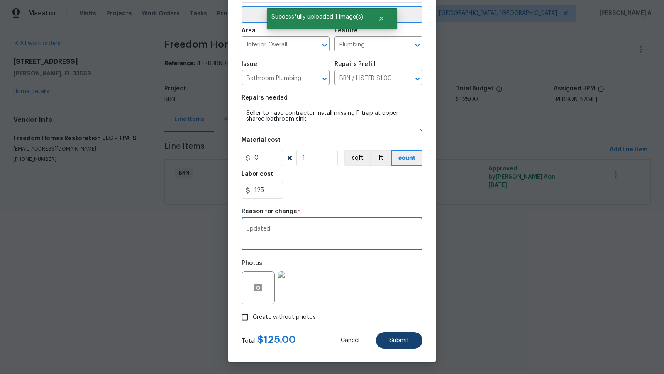
type textarea "updated"
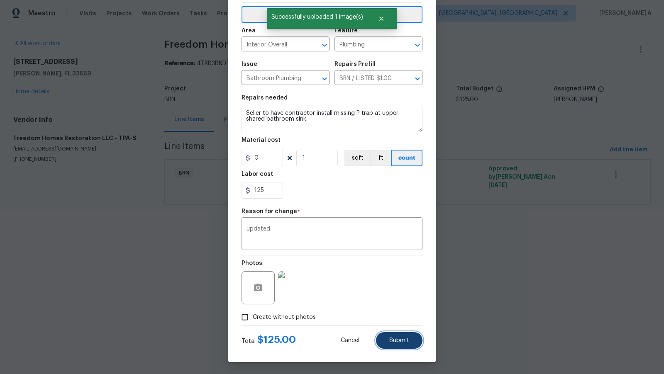
click at [400, 340] on span "Submit" at bounding box center [399, 341] width 20 height 6
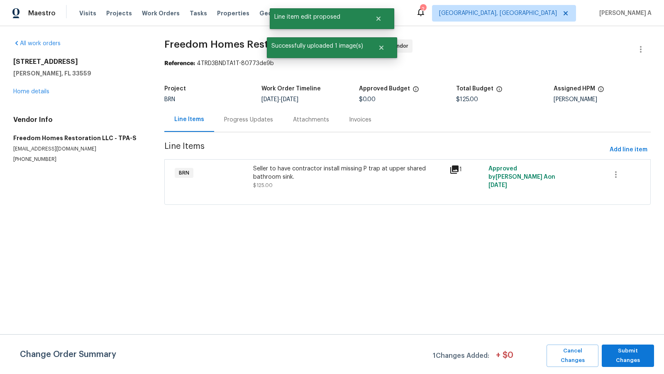
scroll to position [0, 0]
click at [627, 358] on span "Submit Changes" at bounding box center [628, 356] width 44 height 19
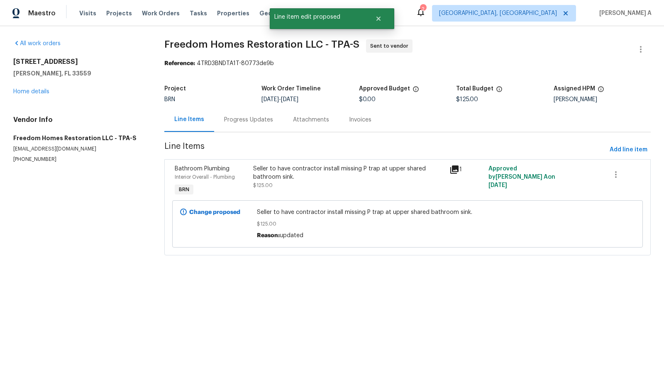
click at [236, 122] on div "Progress Updates" at bounding box center [248, 120] width 49 height 8
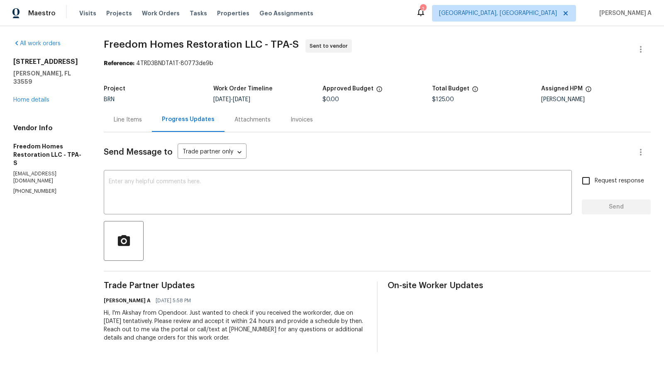
click at [127, 118] on div "Line Items" at bounding box center [128, 120] width 28 height 8
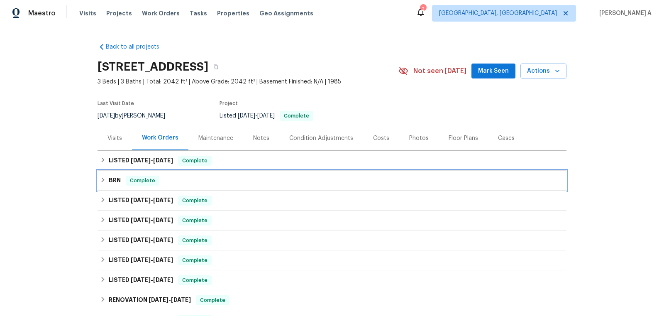
click at [194, 181] on div "BRN Complete" at bounding box center [332, 181] width 464 height 10
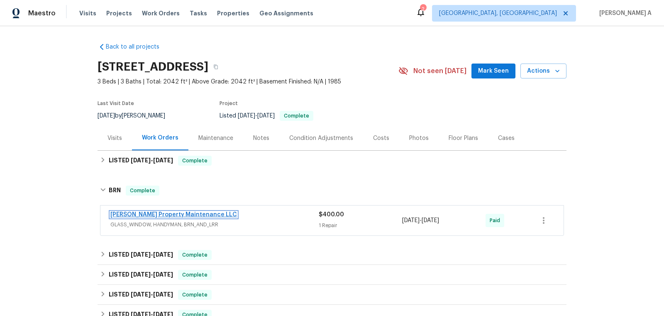
click at [172, 217] on link "[PERSON_NAME] Property Maintenance LLC" at bounding box center [173, 215] width 127 height 6
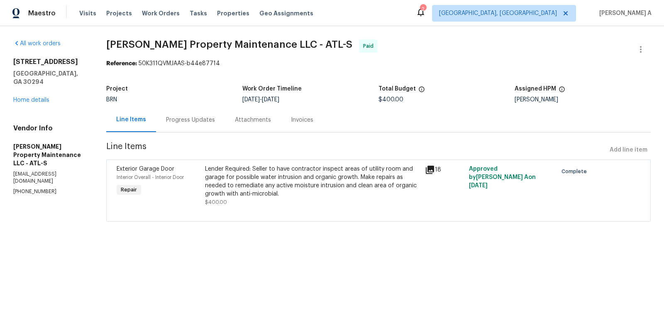
click at [193, 118] on div "Progress Updates" at bounding box center [190, 120] width 49 height 8
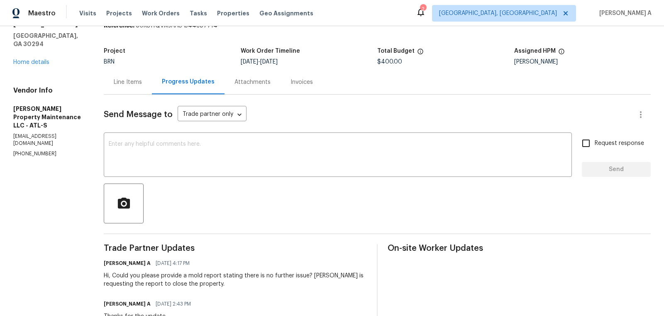
scroll to position [39, 0]
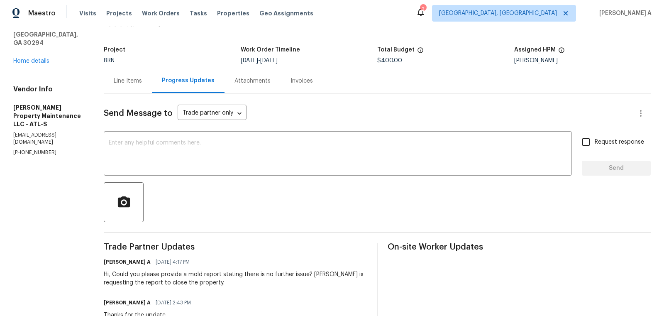
click at [295, 80] on div "Invoices" at bounding box center [301, 81] width 22 height 8
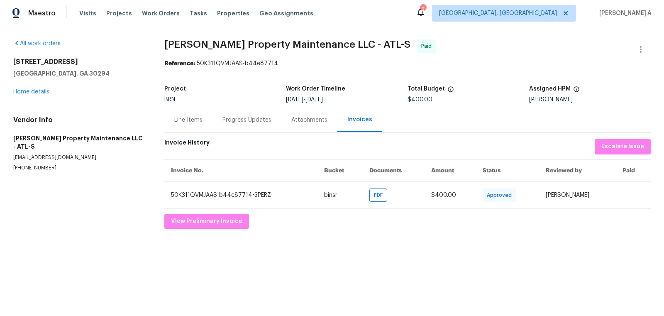
click at [189, 118] on div "Line Items" at bounding box center [188, 120] width 28 height 8
